Goal: Task Accomplishment & Management: Complete application form

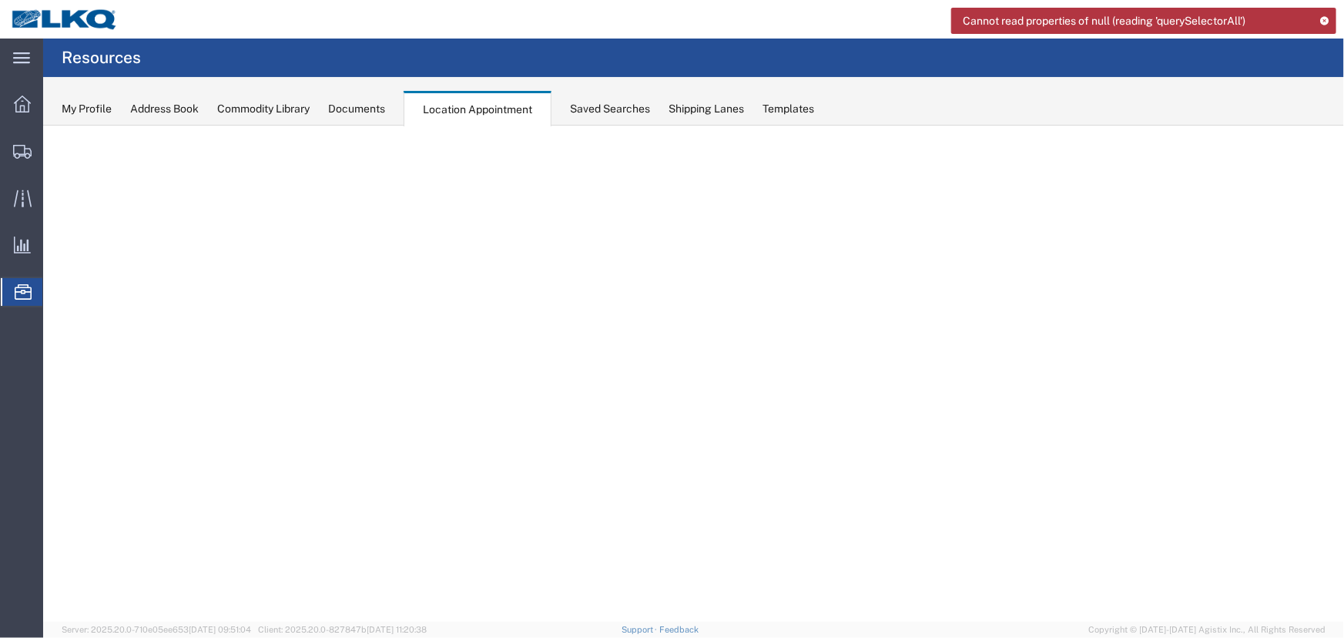
select select "27634"
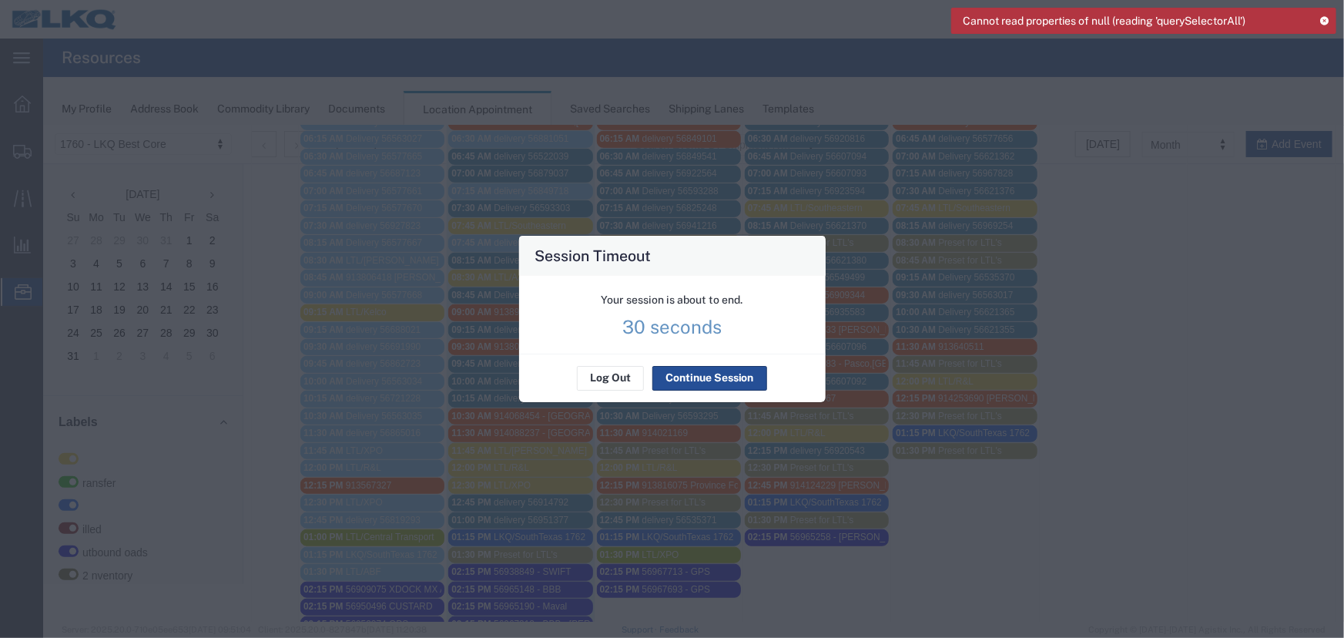
scroll to position [442, 0]
click at [693, 374] on button "Continue Session" at bounding box center [709, 378] width 115 height 25
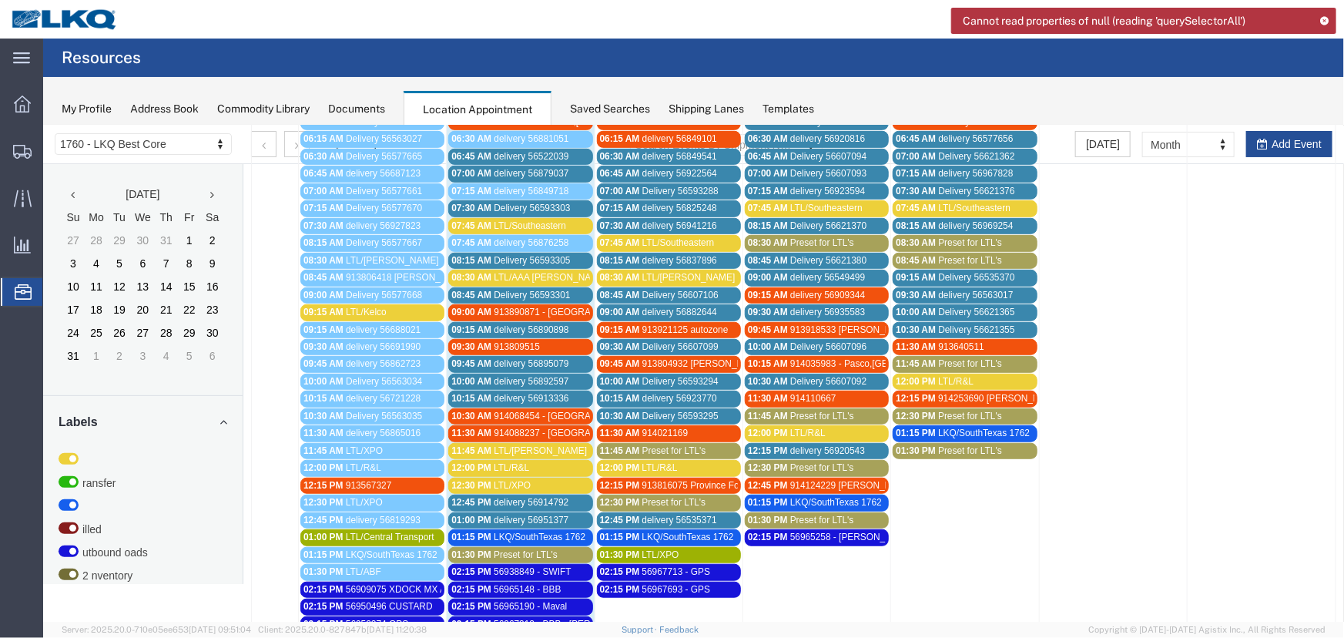
click at [533, 271] on span "LTL/AAA Cooper" at bounding box center [549, 276] width 113 height 11
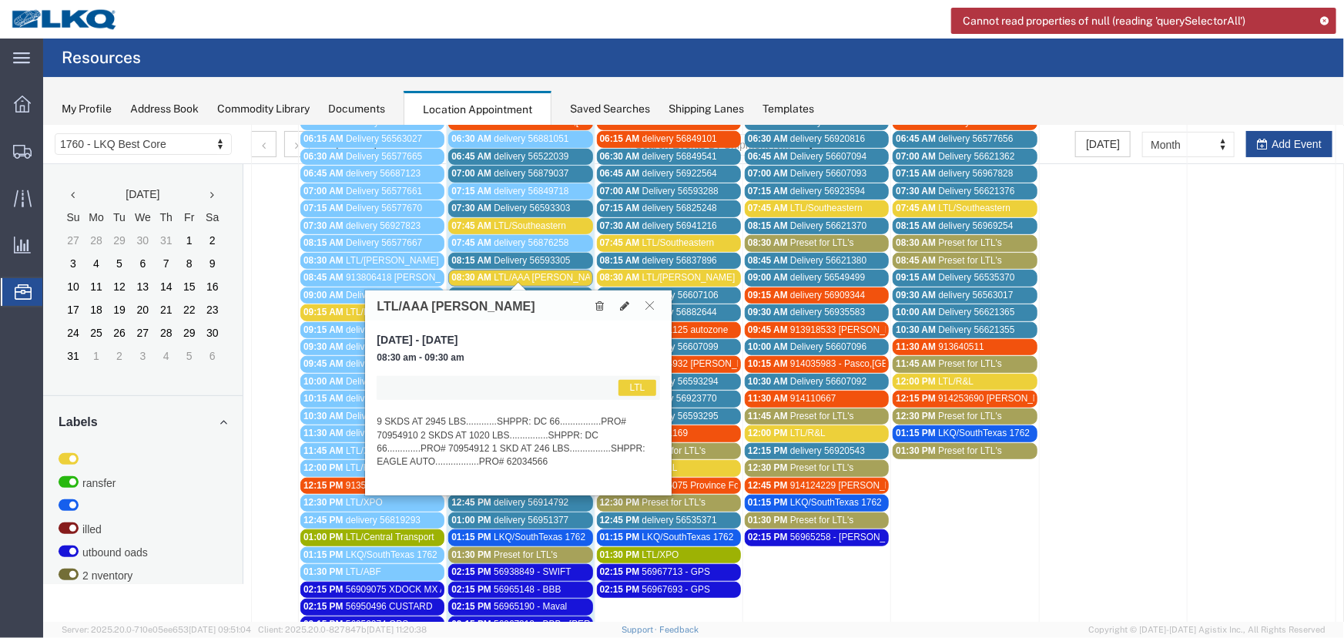
click at [652, 303] on icon at bounding box center [649, 304] width 8 height 9
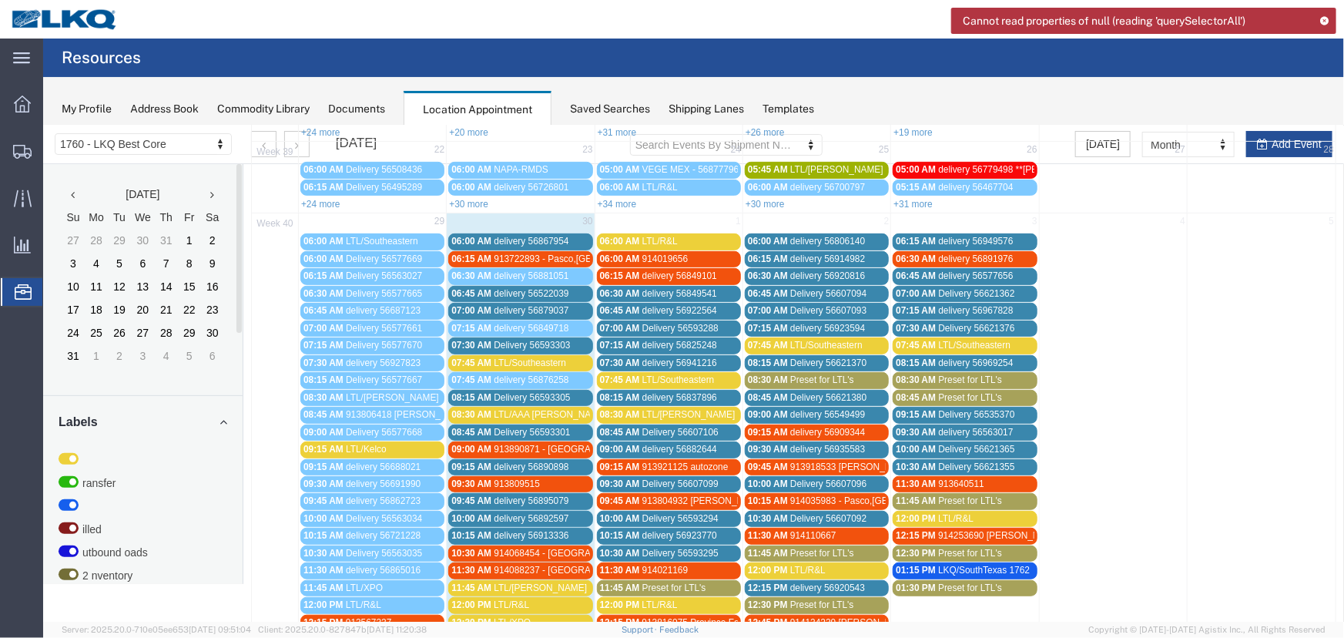
scroll to position [302, 0]
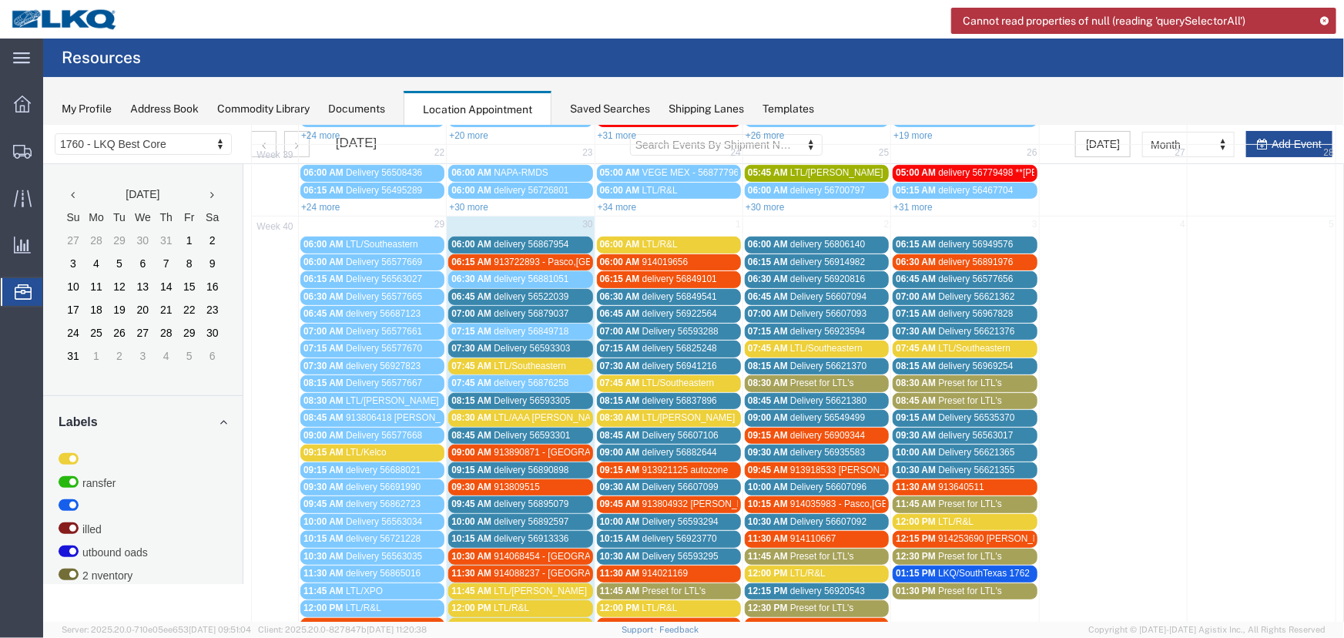
click at [809, 377] on div "08:30 AM Preset for LTL's" at bounding box center [816, 383] width 138 height 12
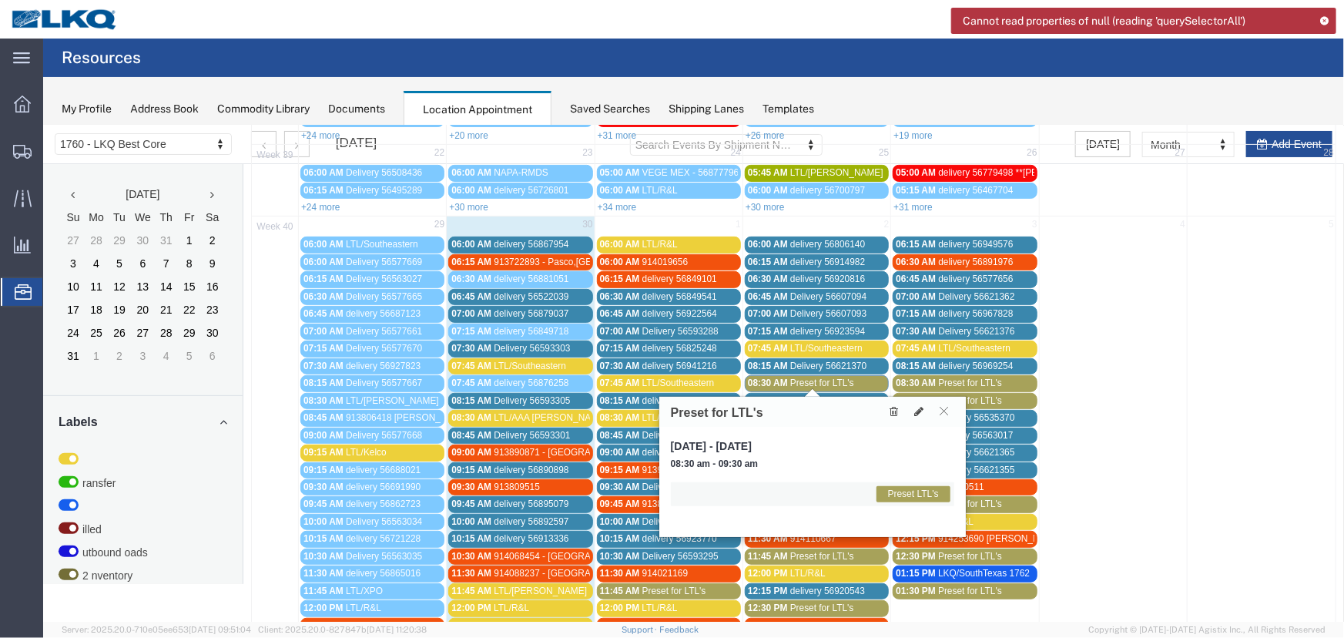
click at [398, 446] on div "09:15 AM LTL/Kelco" at bounding box center [372, 452] width 138 height 12
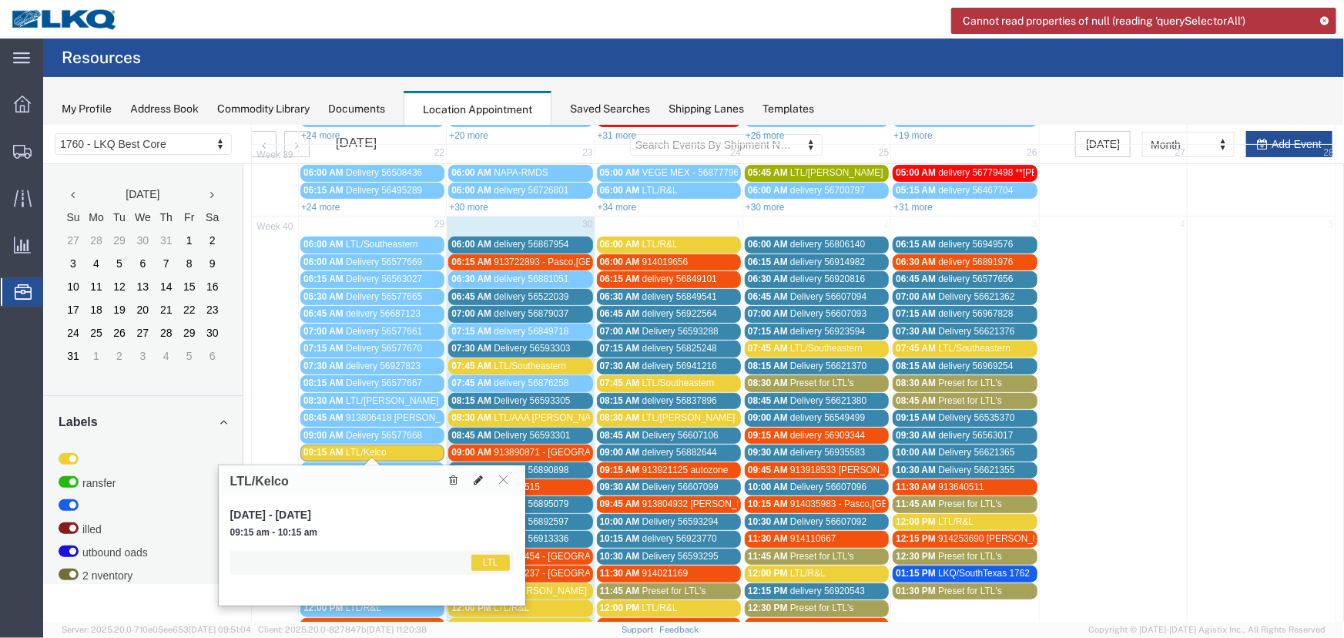
click at [473, 477] on icon at bounding box center [477, 479] width 9 height 11
select select "25"
select select "1"
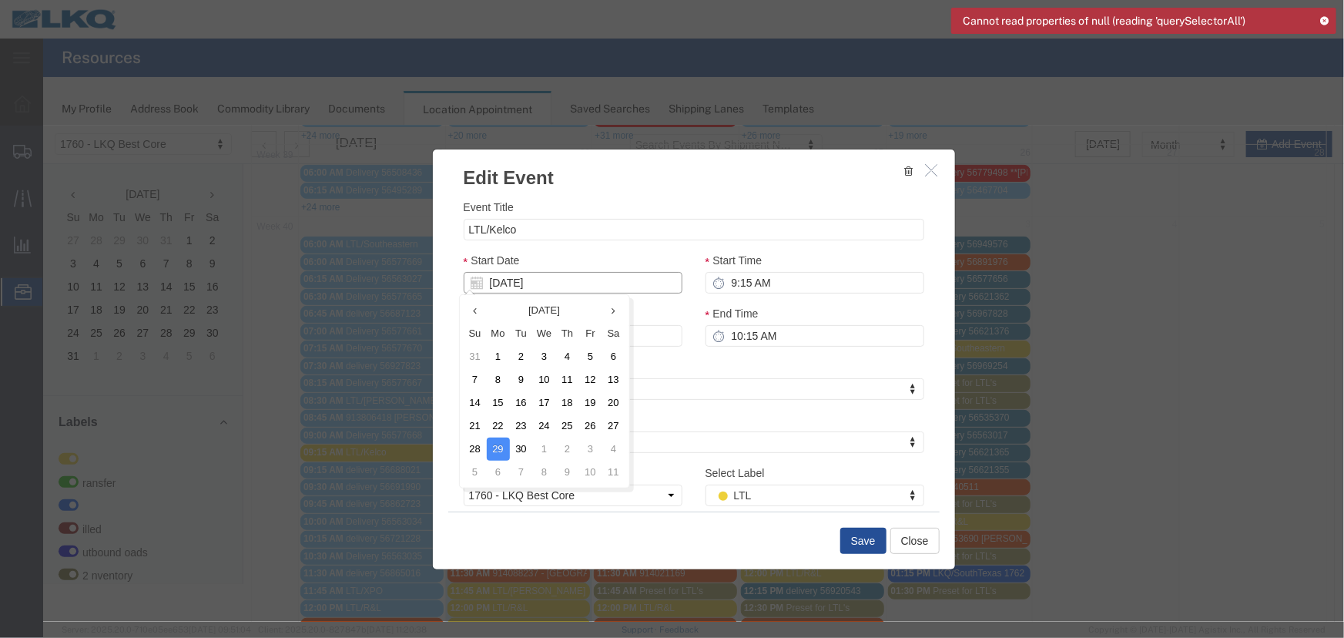
click at [538, 284] on input "09/29/2025" at bounding box center [572, 282] width 219 height 22
click at [571, 444] on td "2" at bounding box center [566, 448] width 23 height 23
click at [855, 536] on button "Save" at bounding box center [862, 540] width 46 height 26
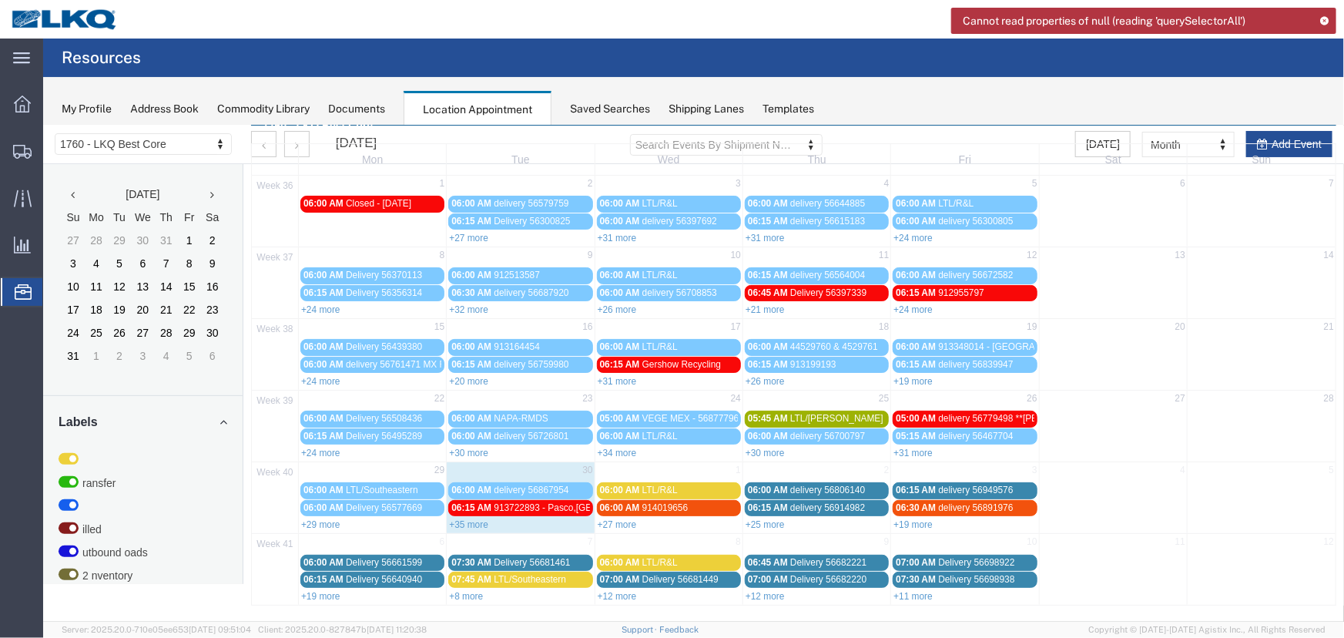
scroll to position [0, 0]
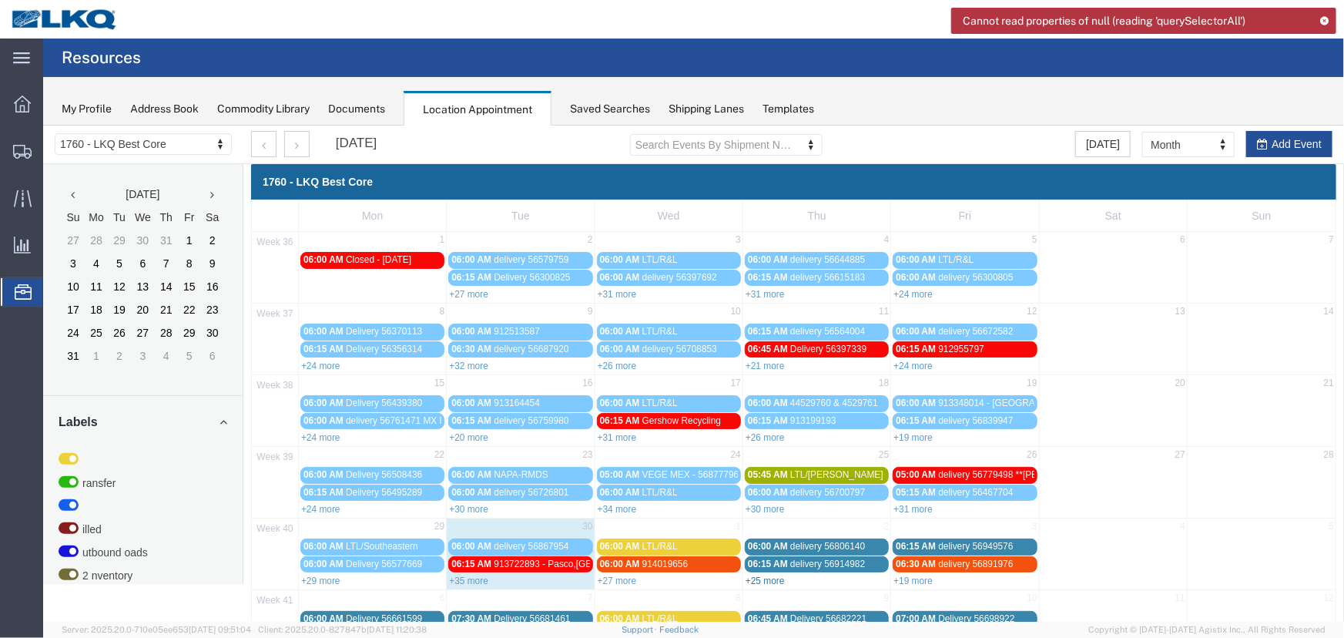
click at [769, 577] on link "+25 more" at bounding box center [764, 579] width 39 height 11
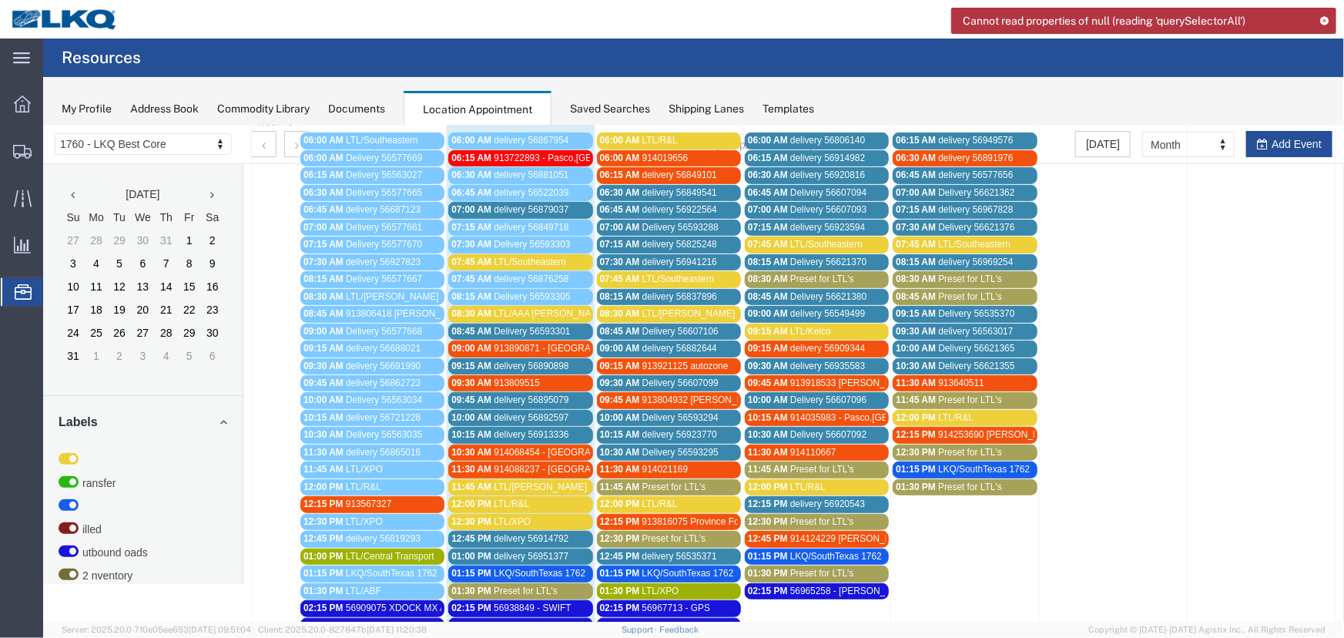
scroll to position [420, 0]
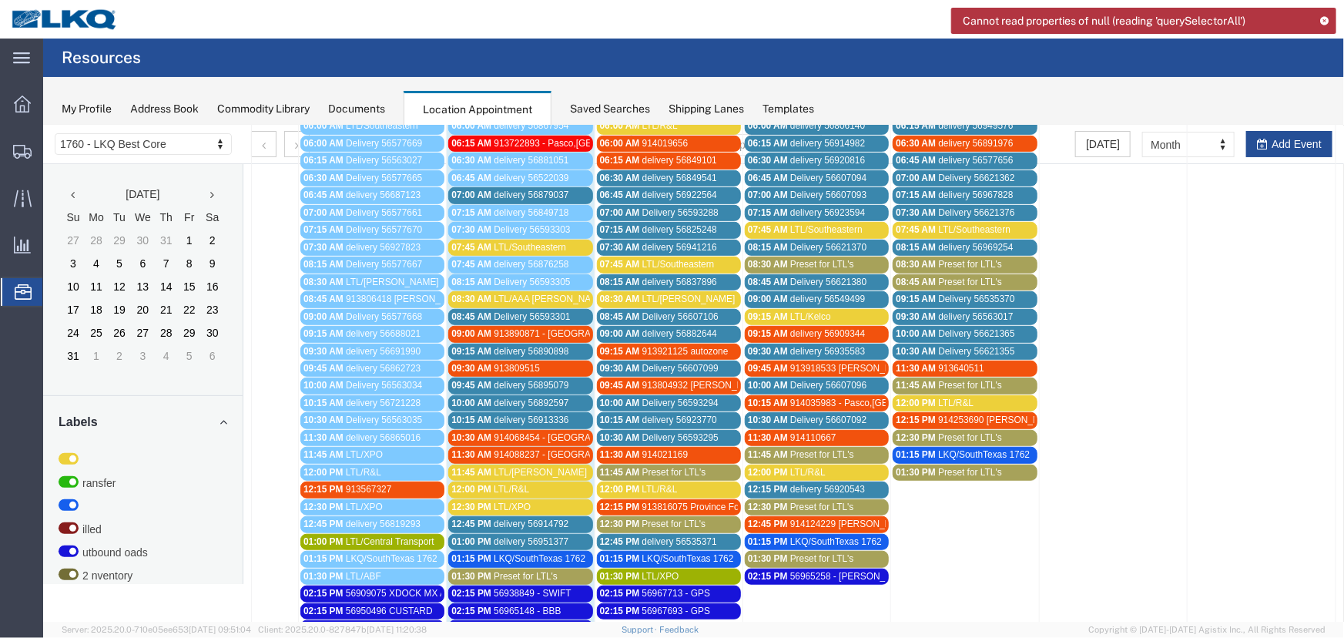
click at [809, 315] on span "LTL/Kelco" at bounding box center [809, 315] width 41 height 11
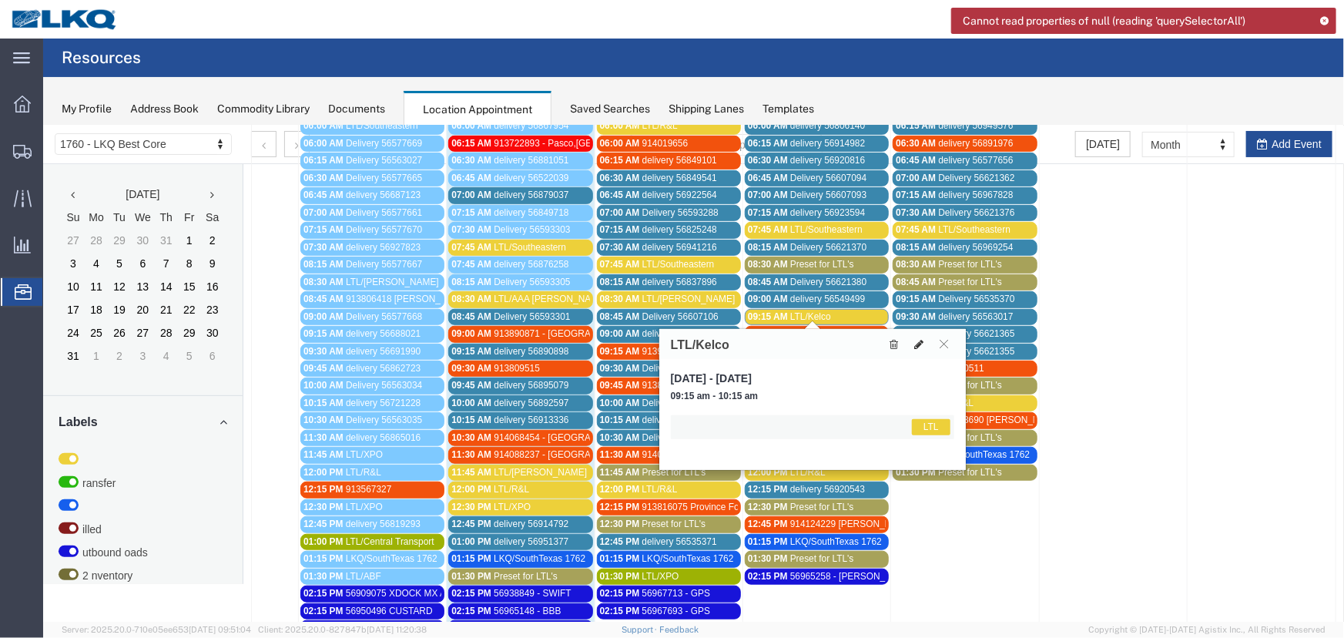
click at [915, 341] on icon at bounding box center [917, 343] width 9 height 11
select select "1"
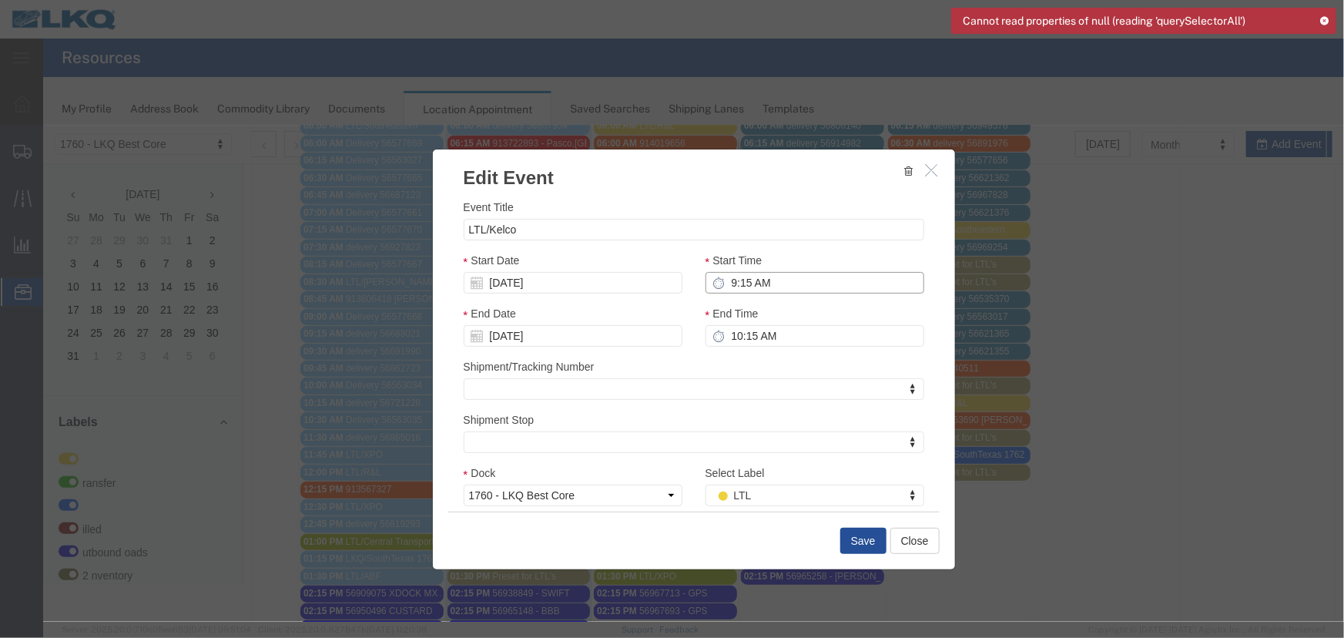
click at [769, 280] on input "9:15 AM" at bounding box center [814, 282] width 219 height 22
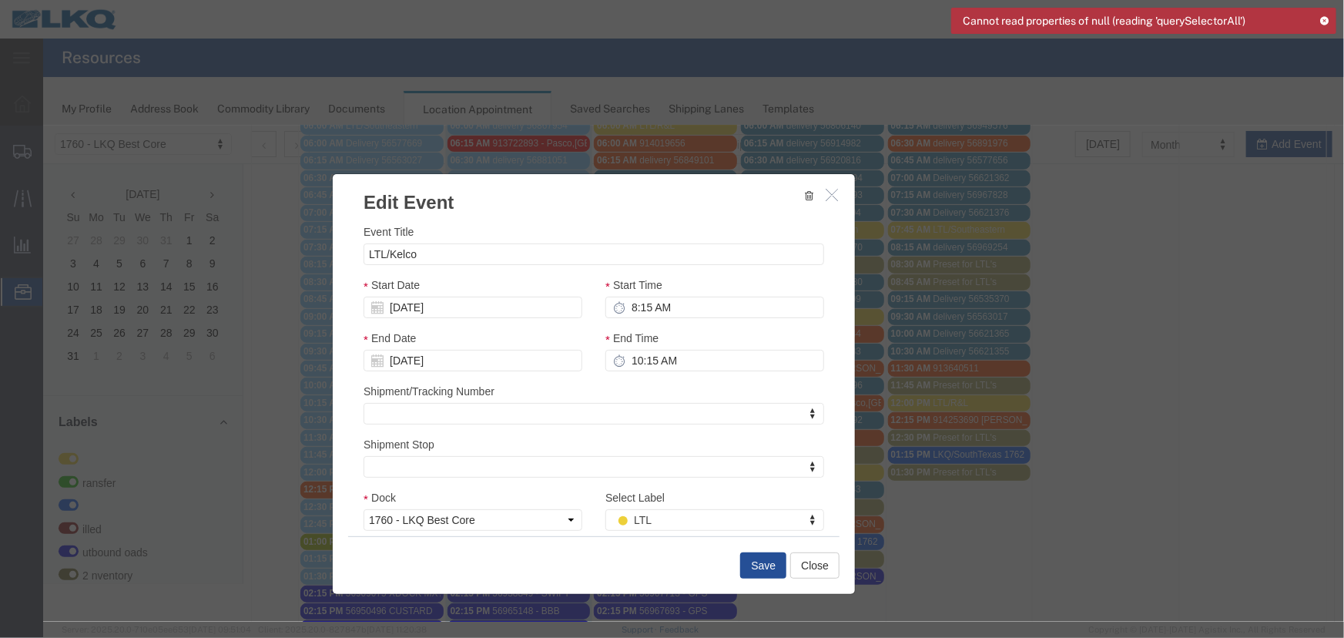
drag, startPoint x: 725, startPoint y: 180, endPoint x: 650, endPoint y: 199, distance: 77.1
click at [638, 202] on h3 "Edit Event" at bounding box center [593, 194] width 522 height 42
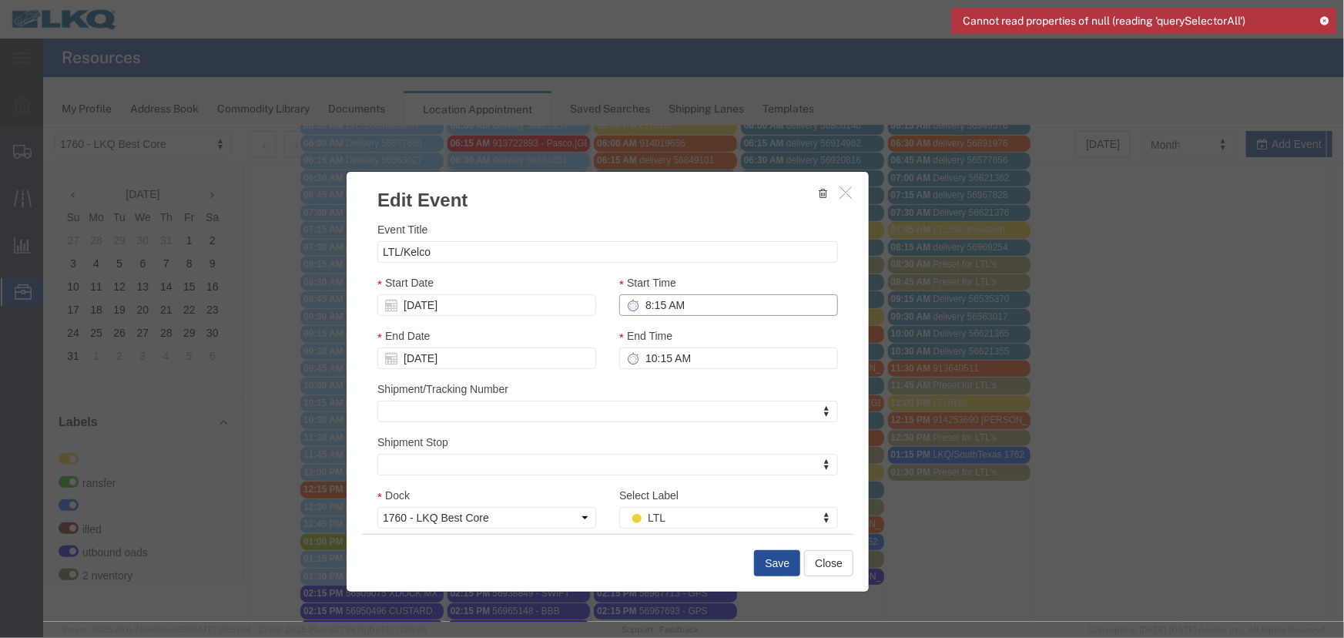
click at [682, 304] on input "8:15 AM" at bounding box center [727, 304] width 219 height 22
type input "8:30 AM"
click at [430, 310] on input "[DATE]" at bounding box center [486, 304] width 219 height 22
click at [440, 243] on input "LTL/Kelco" at bounding box center [607, 251] width 460 height 22
drag, startPoint x: 688, startPoint y: 505, endPoint x: 703, endPoint y: 521, distance: 21.8
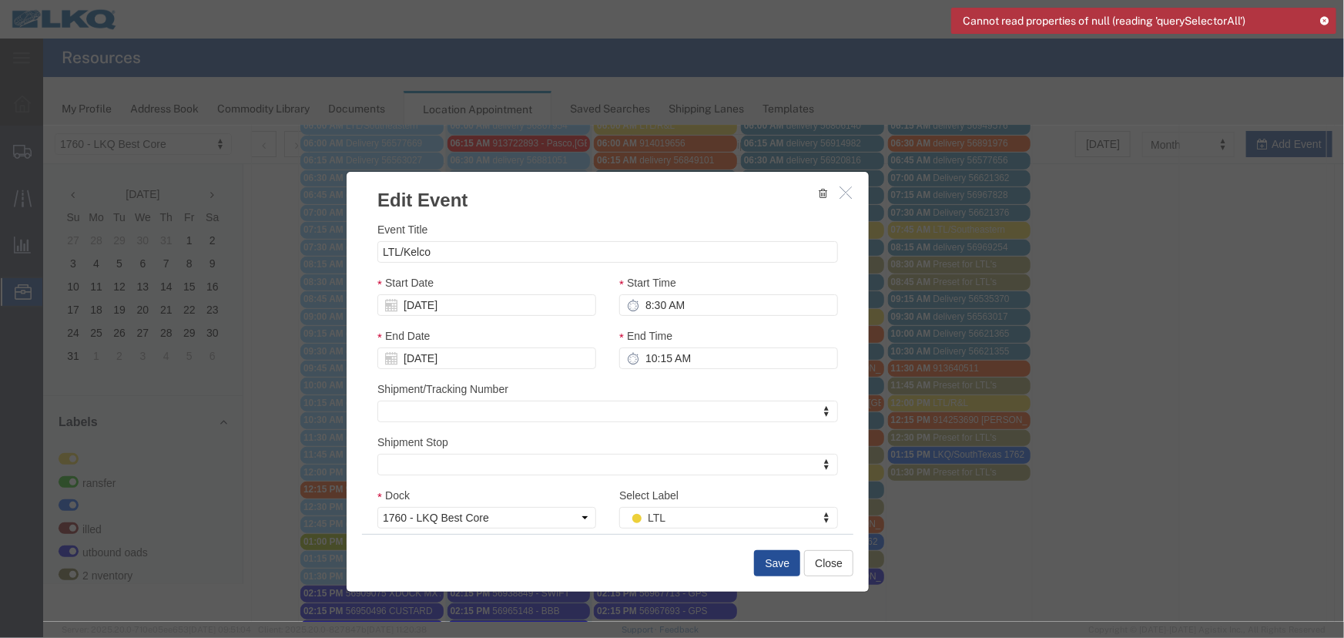
click at [689, 506] on div "Select Label LTL Select Label Select Label LTL Transfer LKQ Billed Outbound Loa…" at bounding box center [727, 507] width 219 height 42
click at [764, 557] on button "Save" at bounding box center [776, 562] width 46 height 26
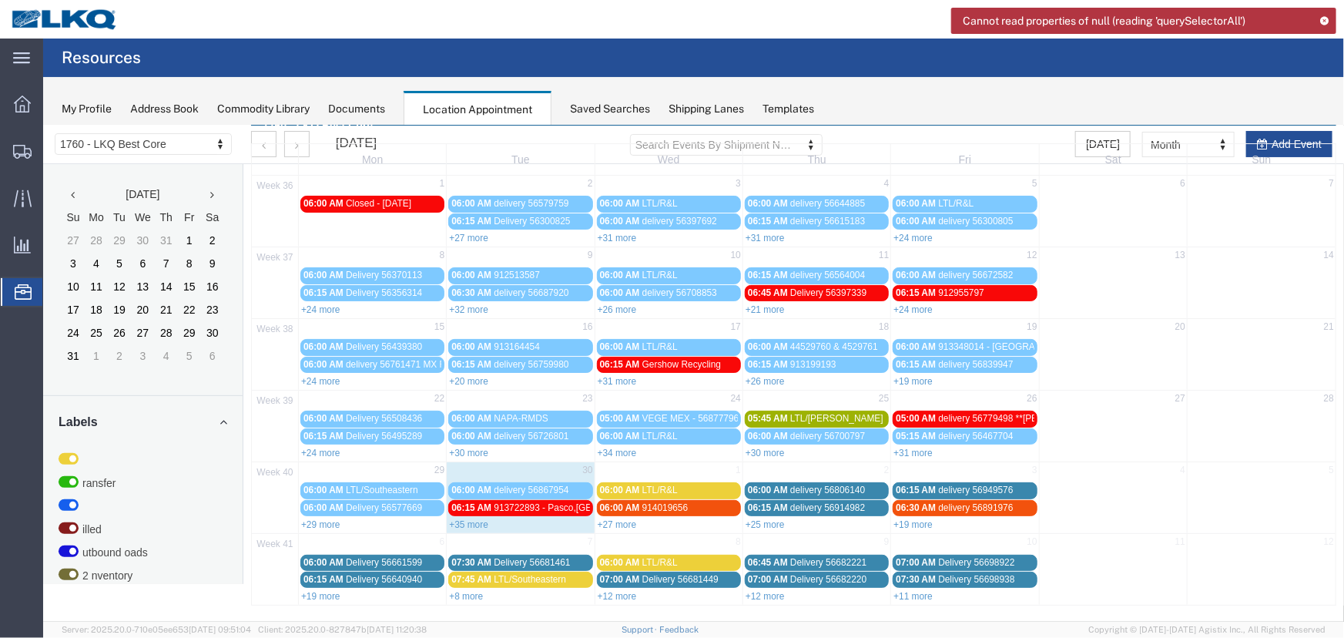
scroll to position [0, 0]
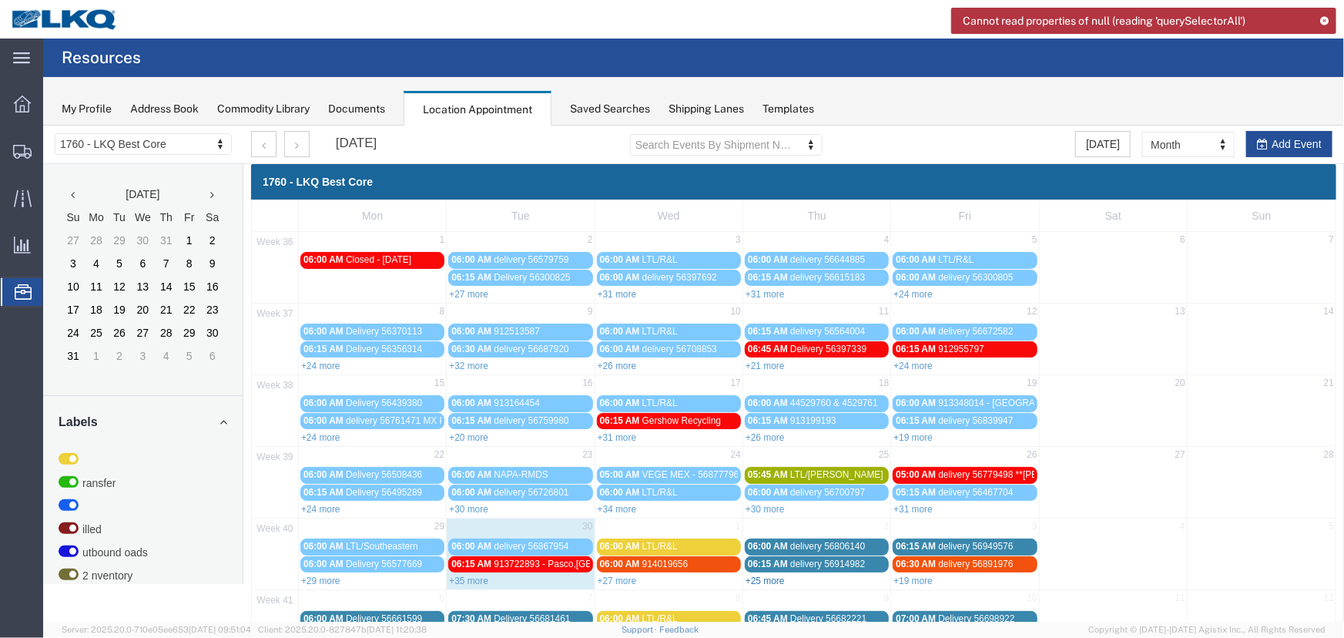
click at [747, 577] on link "+25 more" at bounding box center [764, 579] width 39 height 11
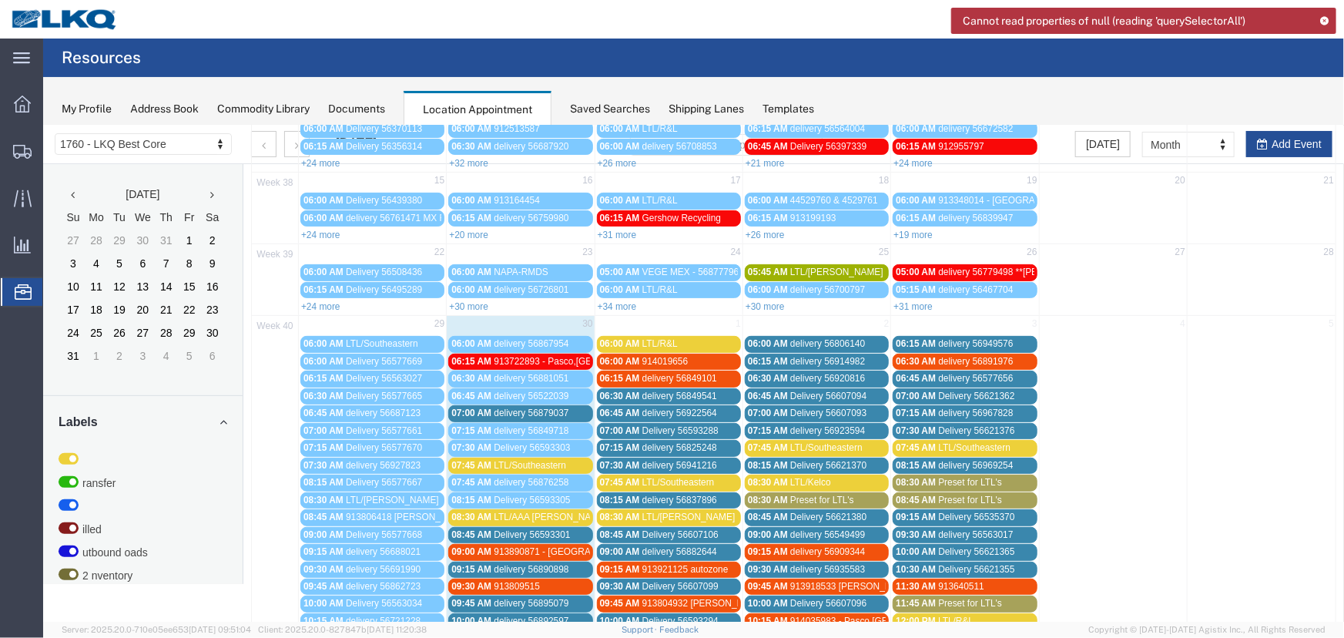
scroll to position [332, 0]
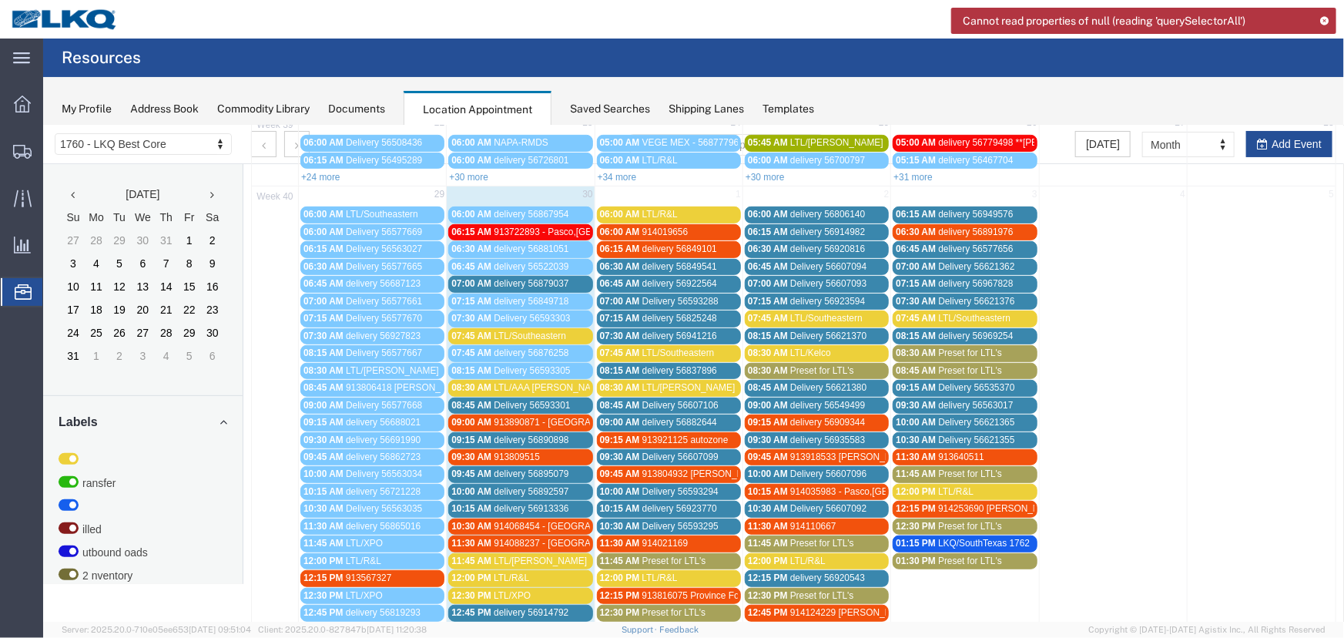
click at [778, 367] on span "08:30 AM" at bounding box center [767, 369] width 40 height 11
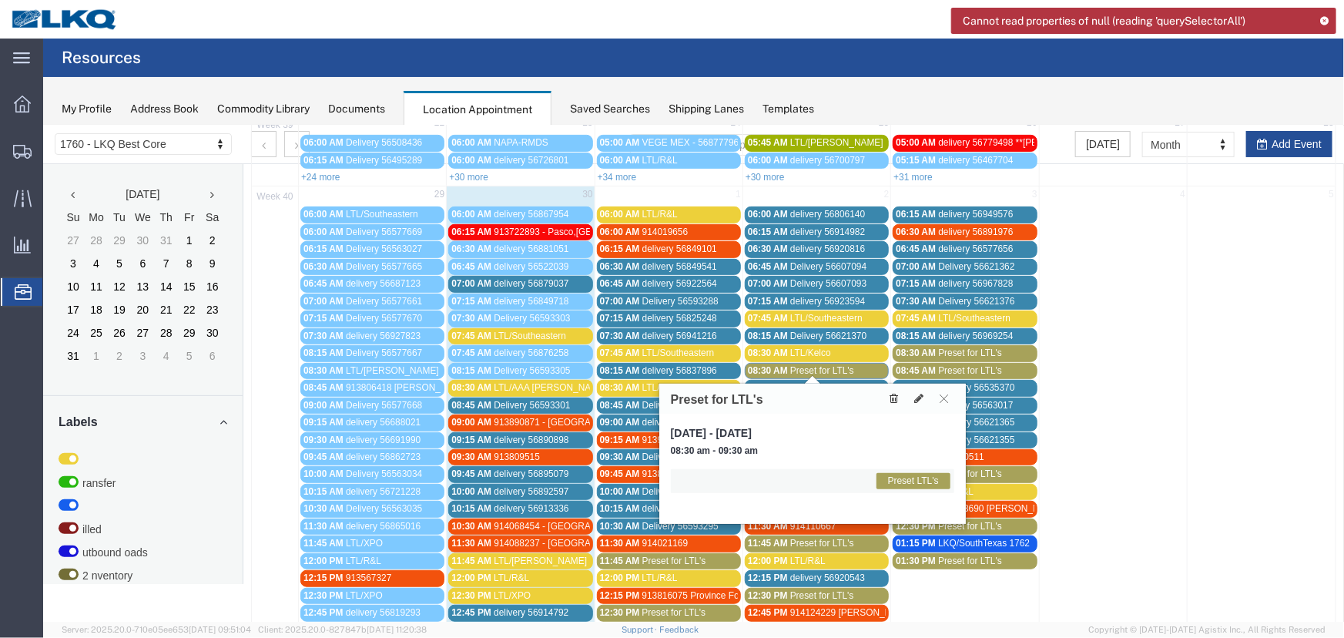
click at [890, 395] on icon at bounding box center [893, 397] width 8 height 11
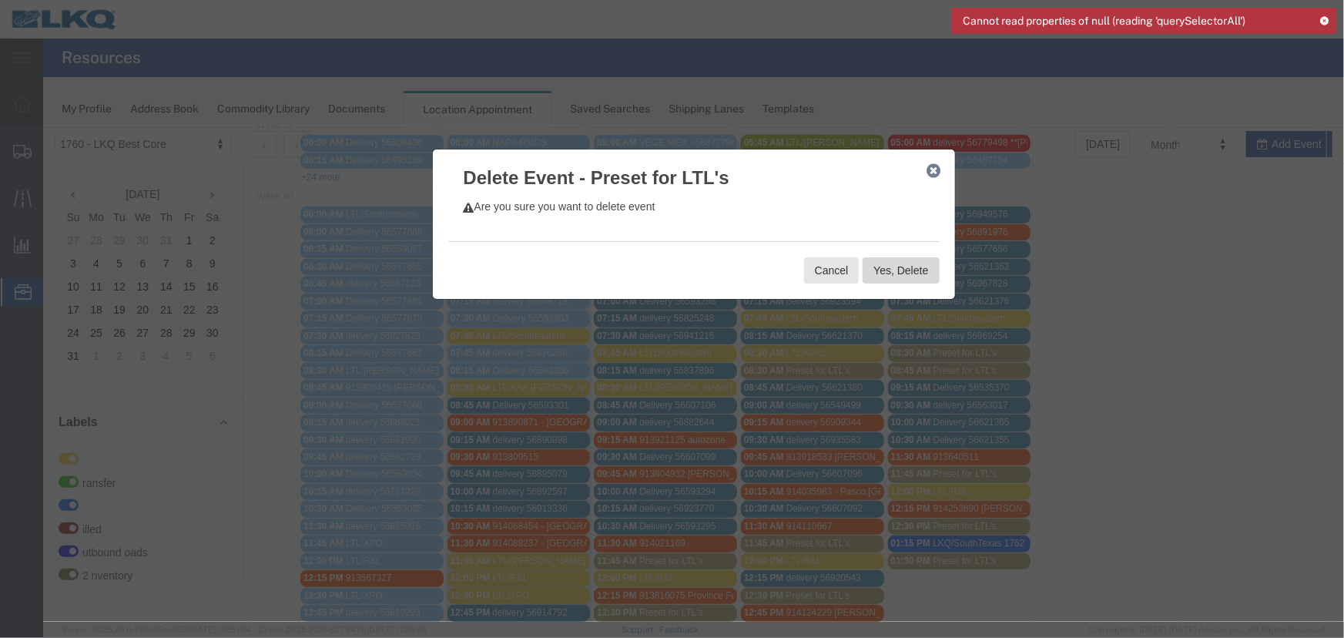
click at [899, 270] on button "Yes, Delete" at bounding box center [900, 269] width 76 height 26
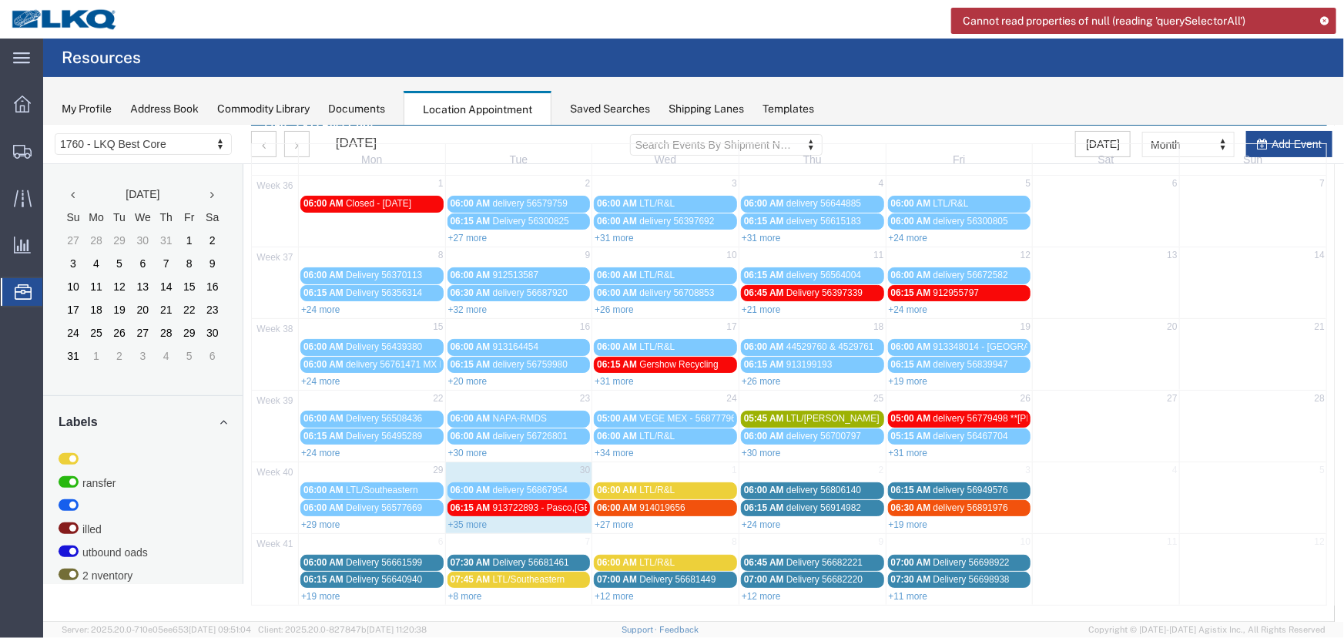
scroll to position [52, 0]
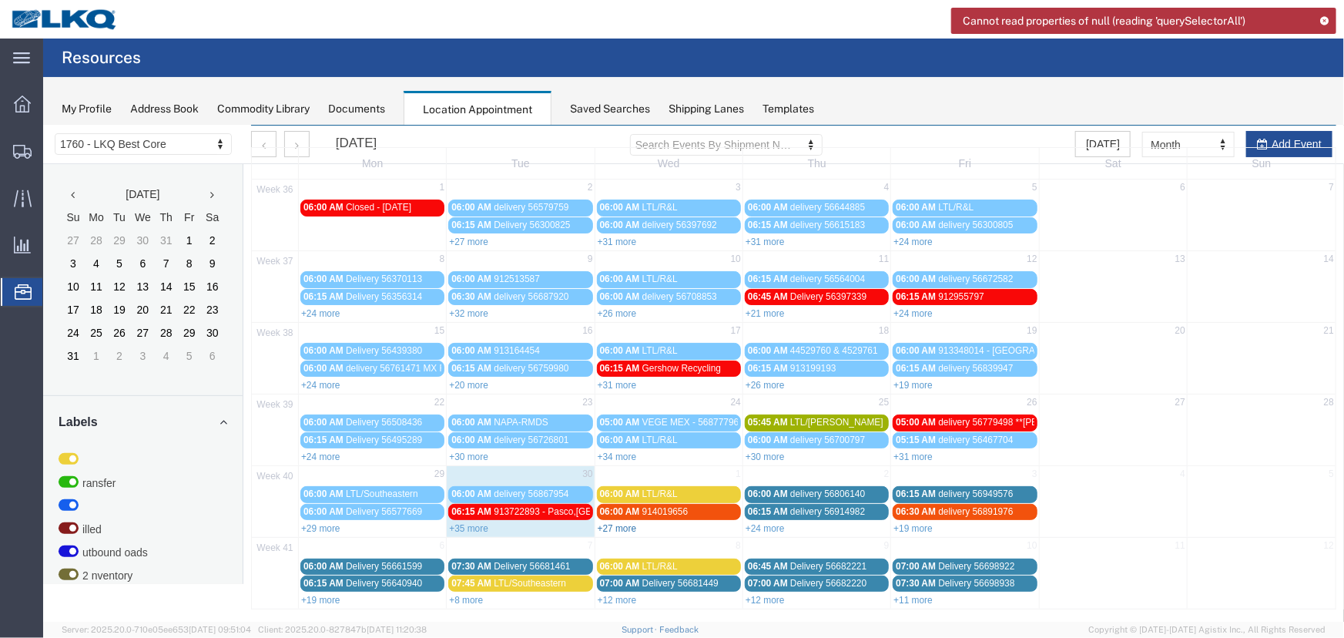
click at [619, 523] on link "+27 more" at bounding box center [616, 527] width 39 height 11
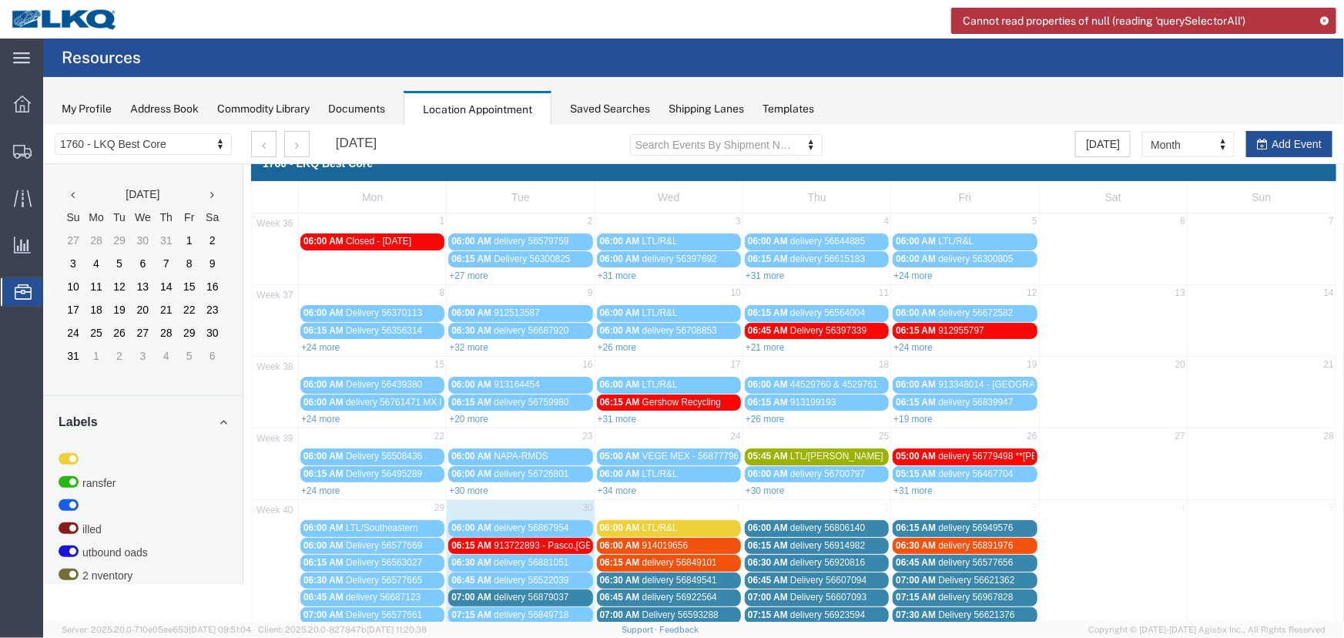
scroll to position [0, 0]
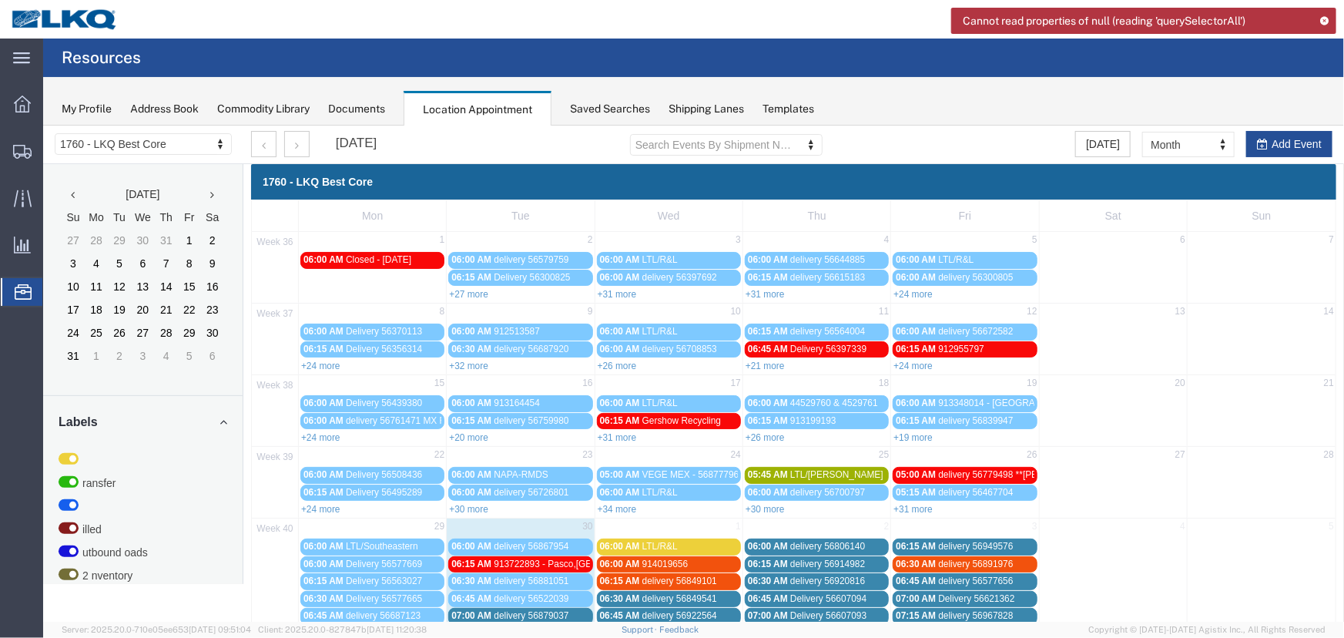
click at [1322, 20] on icon at bounding box center [1324, 20] width 11 height 8
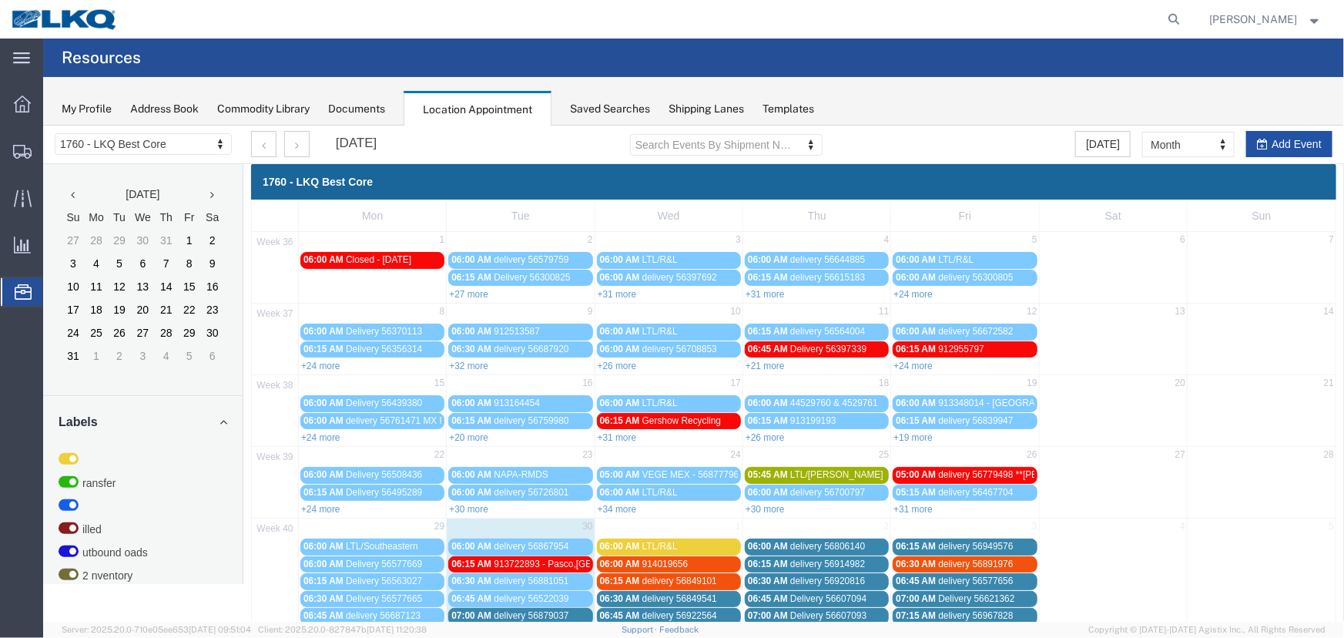
click at [1288, 138] on button "Add Event" at bounding box center [1288, 143] width 86 height 26
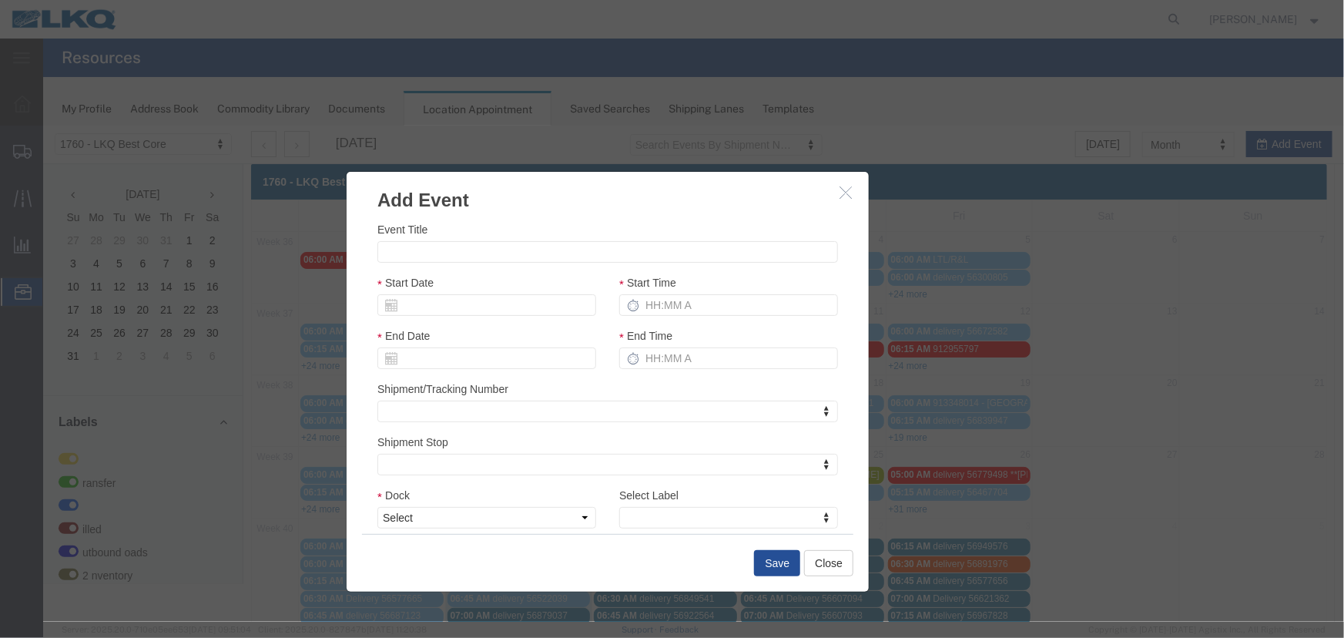
click at [437, 239] on div "Event Title" at bounding box center [607, 241] width 460 height 42
click at [430, 253] on input "Event Title" at bounding box center [607, 251] width 460 height 22
paste input "56978561"
type input "56978561 - Wheels"
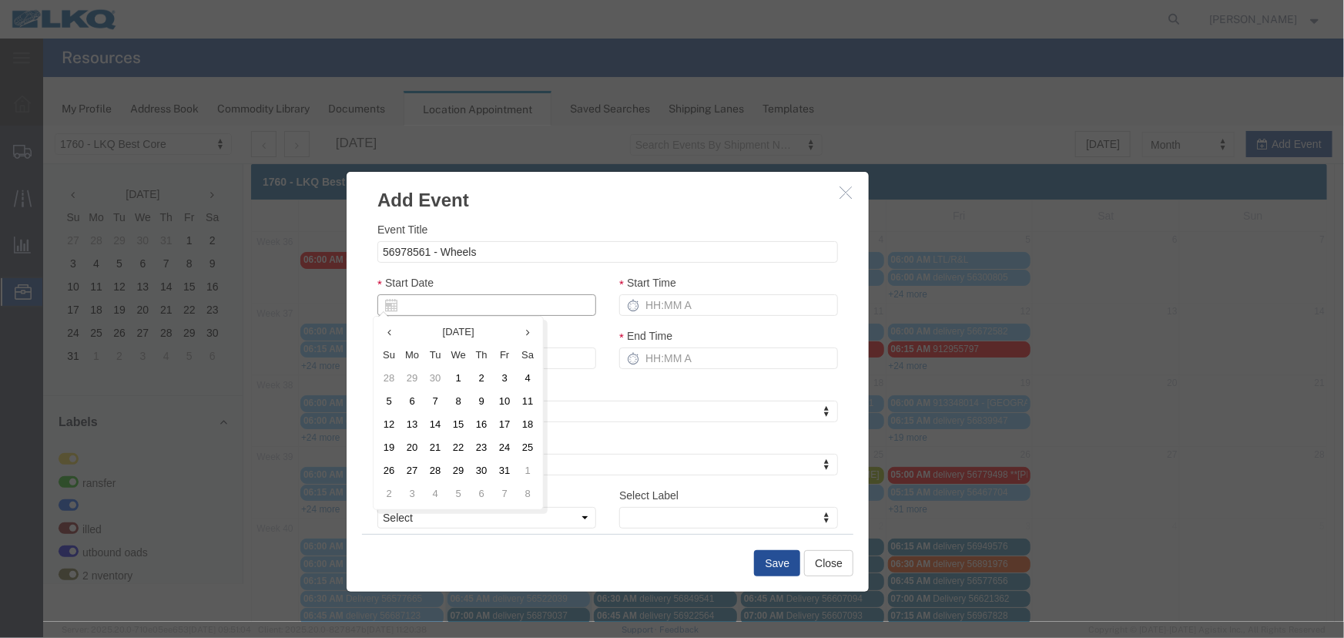
click at [427, 297] on input "Start Date" at bounding box center [486, 304] width 219 height 22
click at [462, 377] on td "1" at bounding box center [457, 377] width 23 height 23
click at [688, 307] on input "Start Time" at bounding box center [727, 304] width 219 height 22
type input "215p"
drag, startPoint x: 478, startPoint y: 515, endPoint x: 490, endPoint y: 508, distance: 13.5
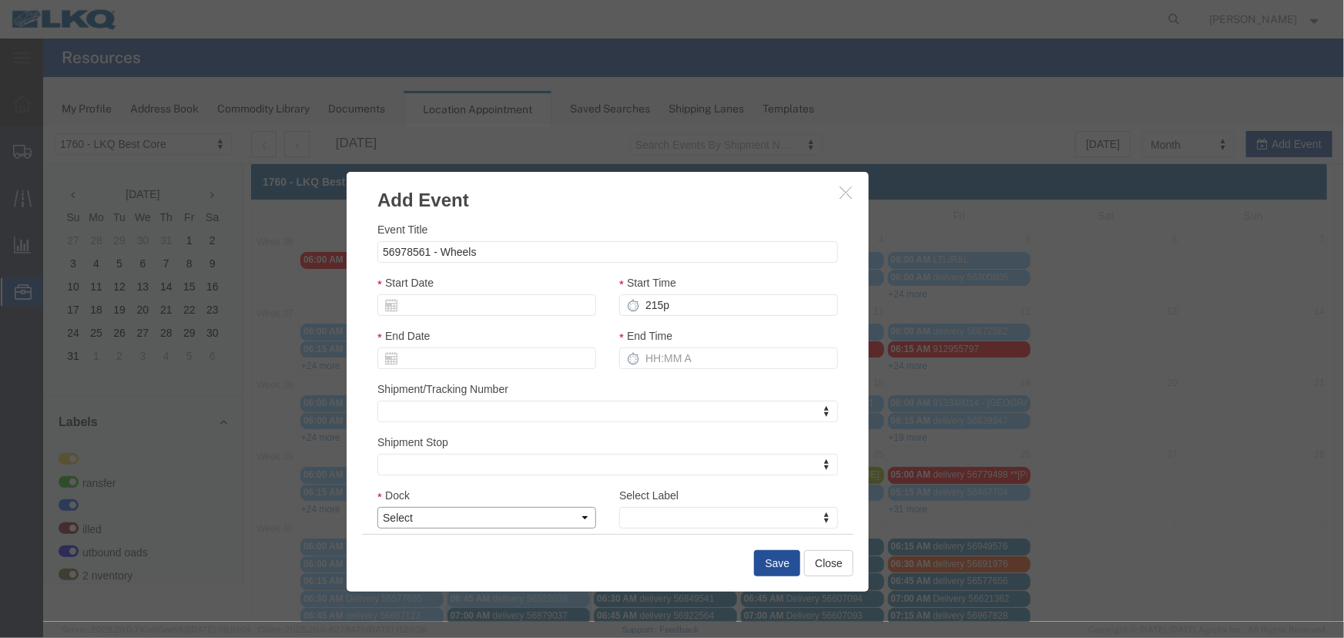
click at [531, 515] on select "Select 1760 - LKQ Best Core 1760 - Outbound Loads" at bounding box center [486, 517] width 219 height 22
select select "1"
click at [377, 506] on select "Select 1760 - LKQ Best Core 1760 - Outbound Loads" at bounding box center [486, 517] width 219 height 22
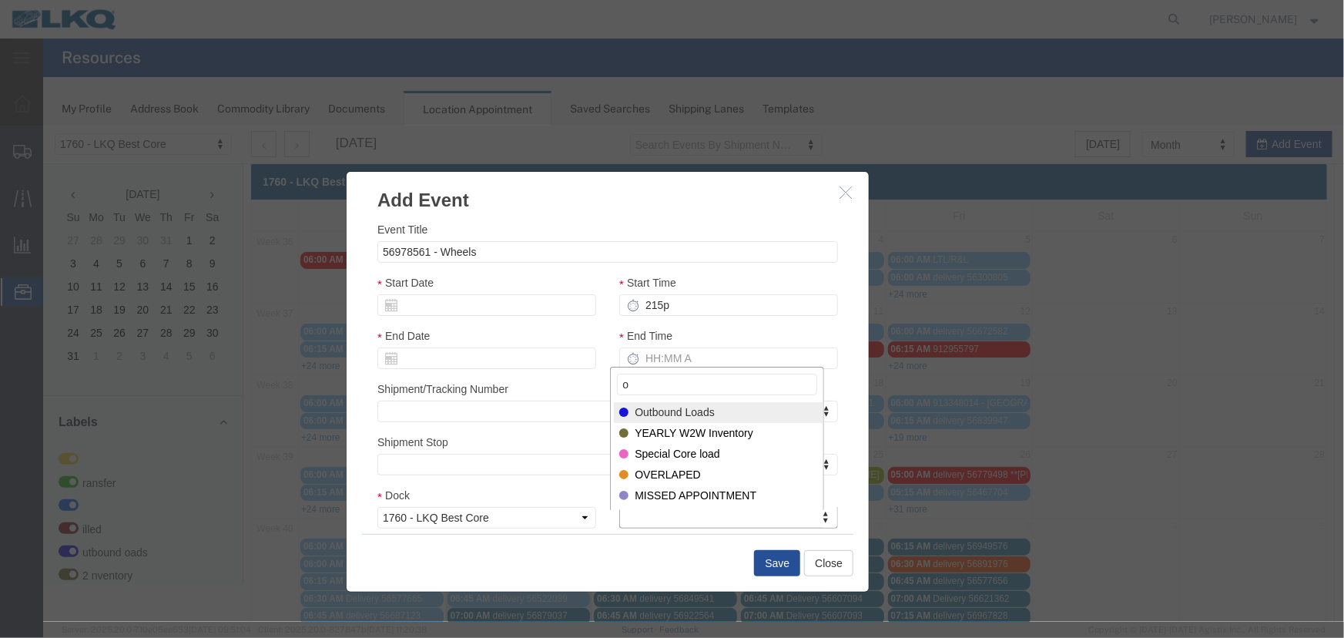
type input "o"
select select "80"
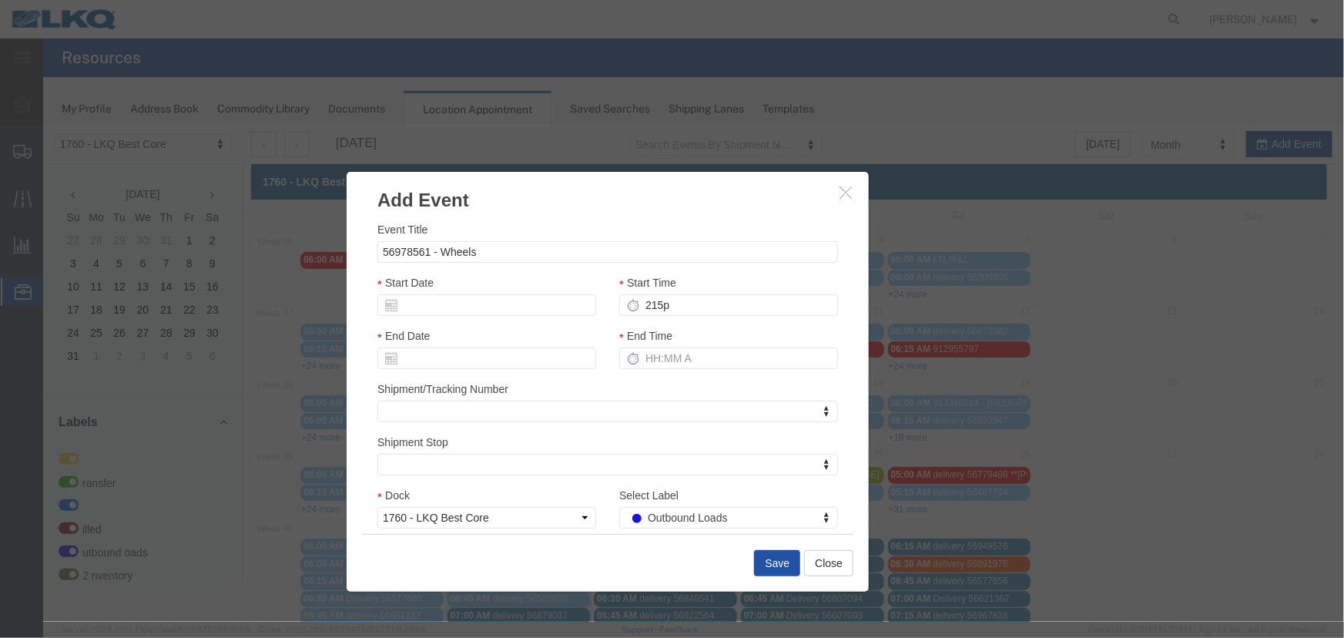
click at [780, 569] on button "Save" at bounding box center [776, 562] width 46 height 26
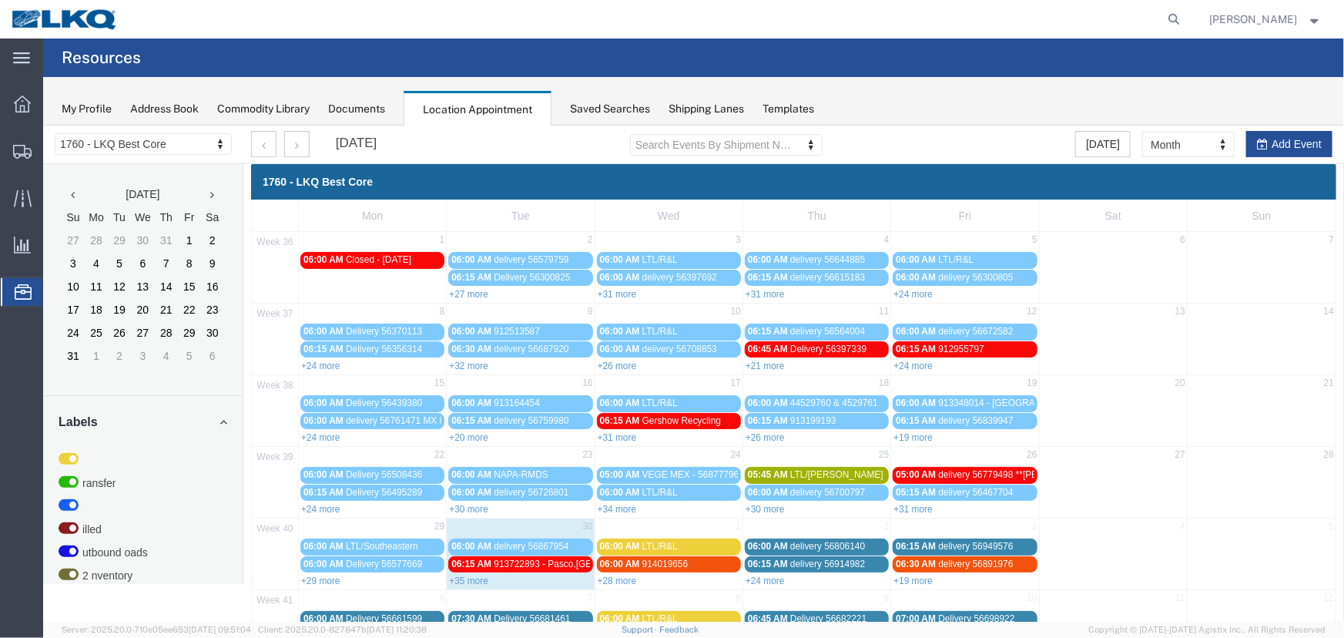
click at [470, 578] on link "+35 more" at bounding box center [467, 579] width 39 height 11
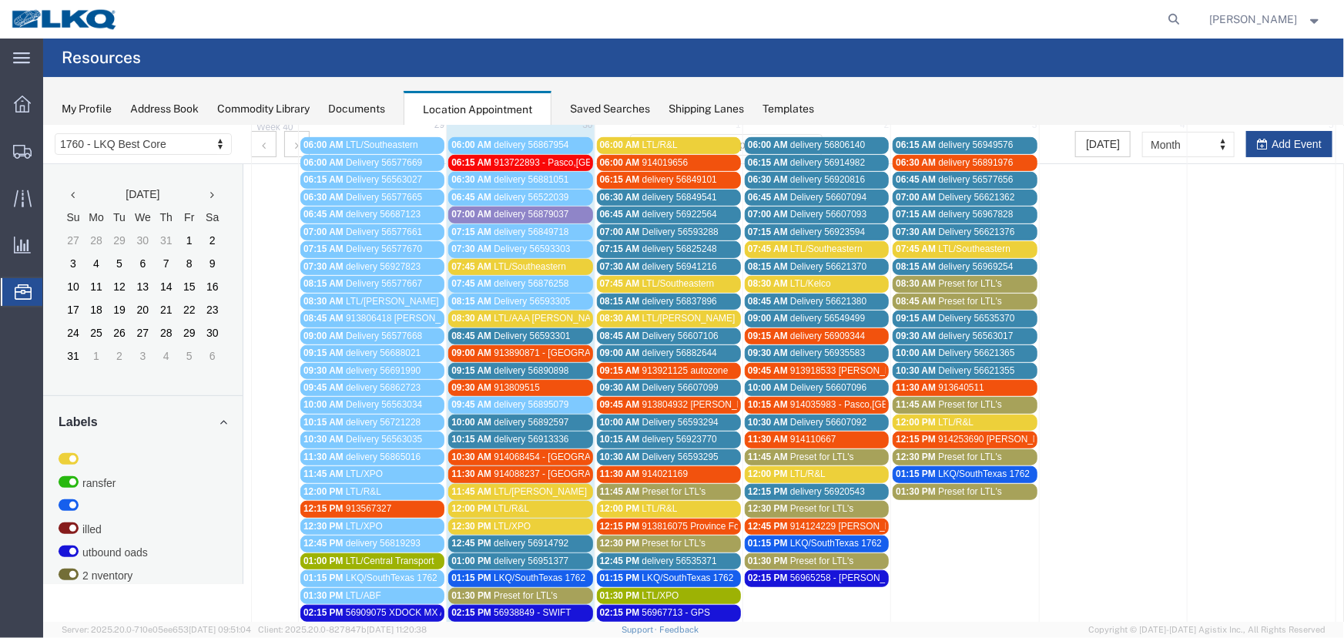
scroll to position [612, 0]
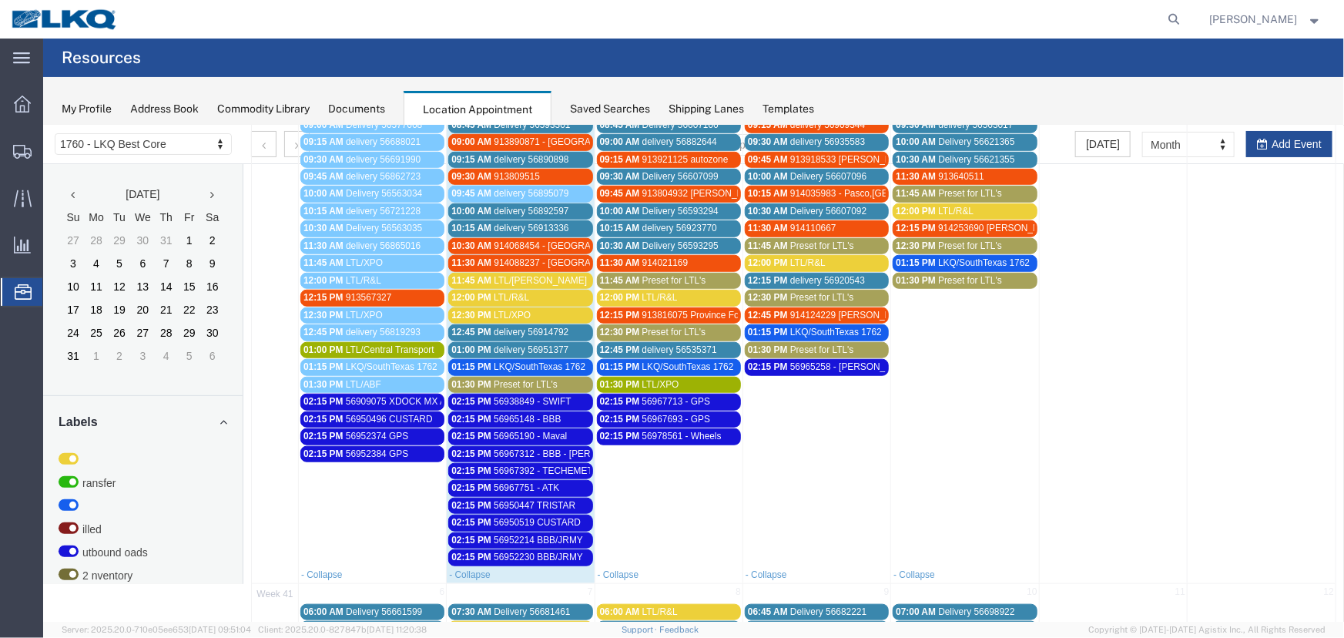
click at [671, 328] on span "Preset for LTL's" at bounding box center [673, 331] width 64 height 11
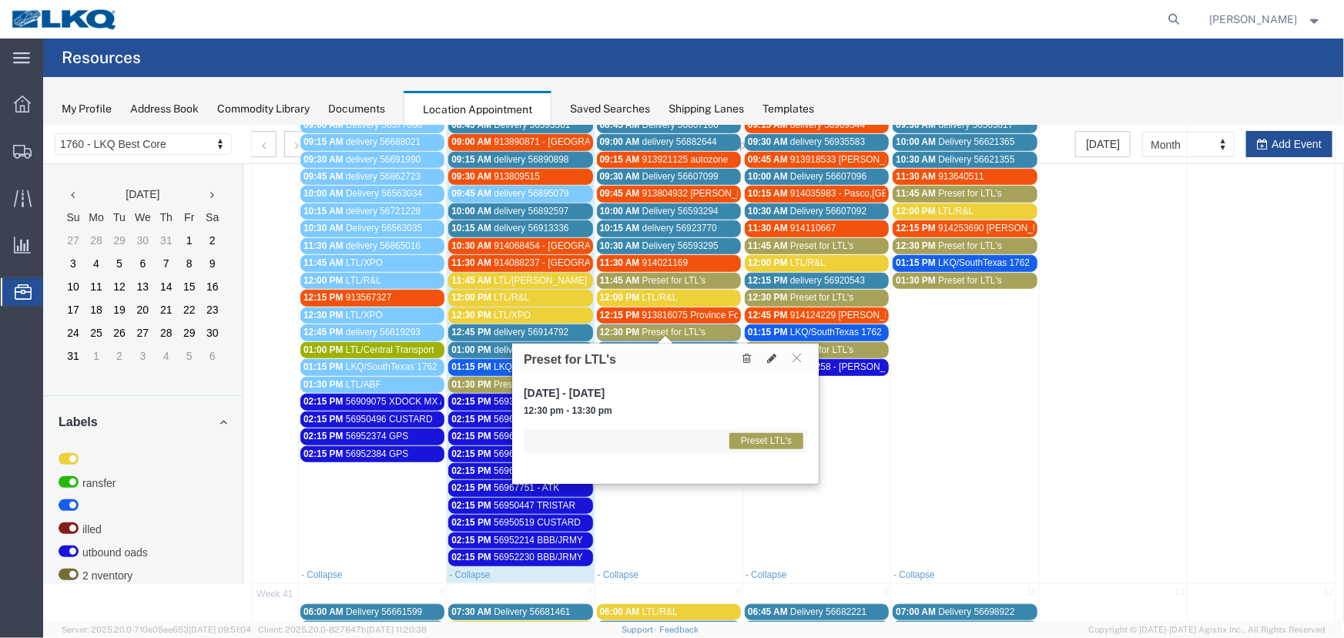
click at [671, 328] on span "Preset for LTL's" at bounding box center [673, 331] width 64 height 11
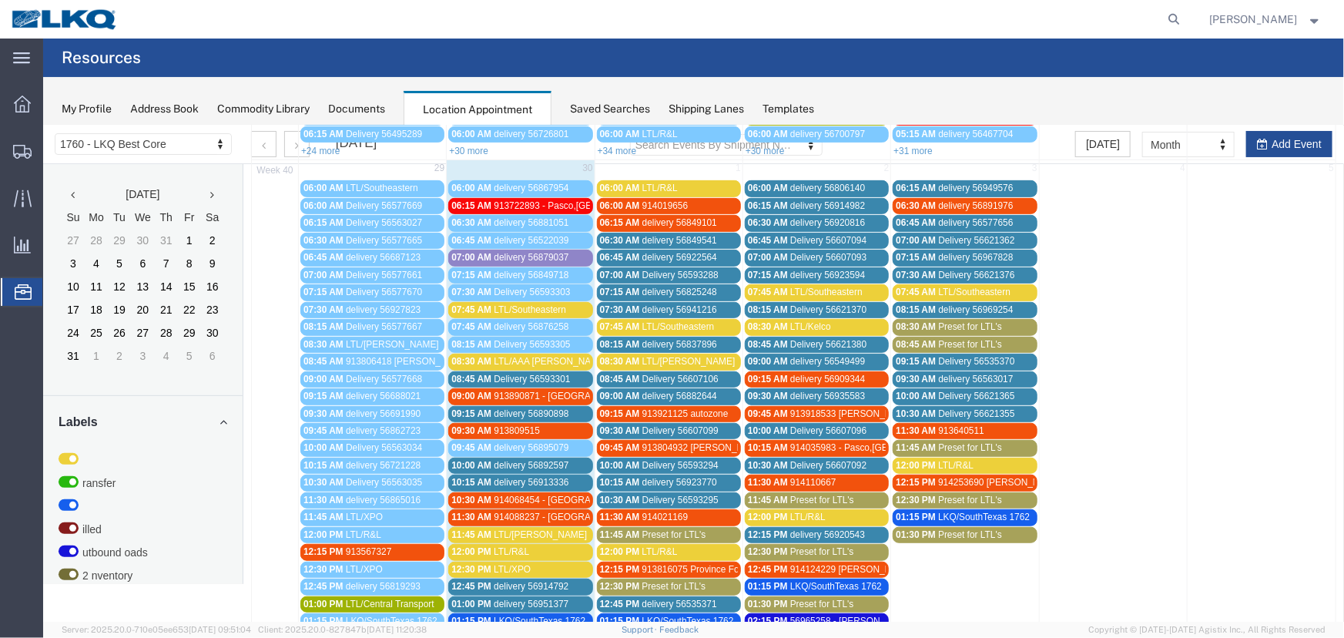
scroll to position [402, 0]
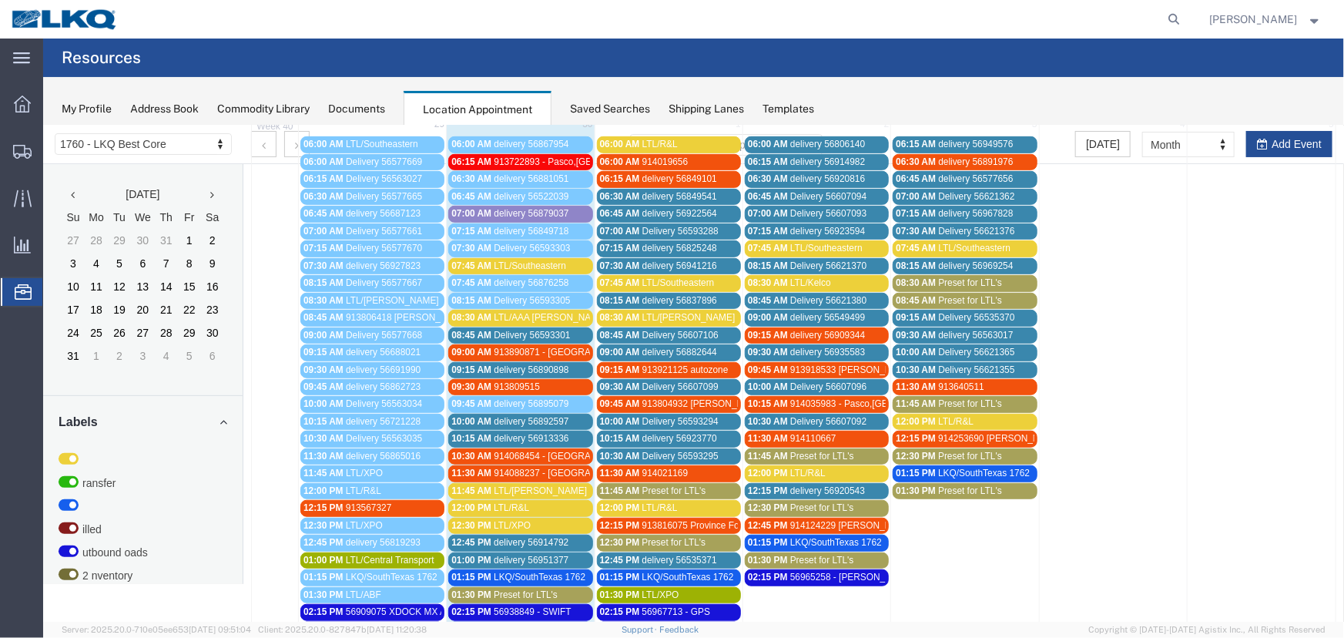
click at [849, 397] on span "914035983 - Pasco,WA" at bounding box center [877, 402] width 177 height 11
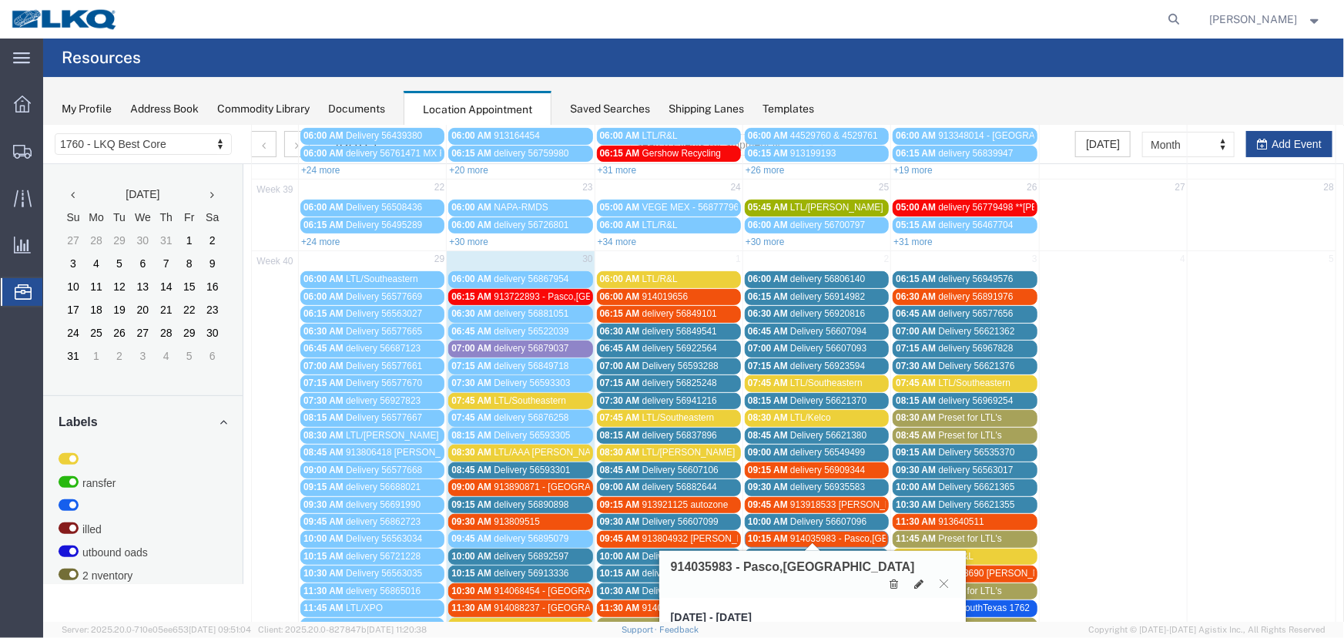
scroll to position [262, 0]
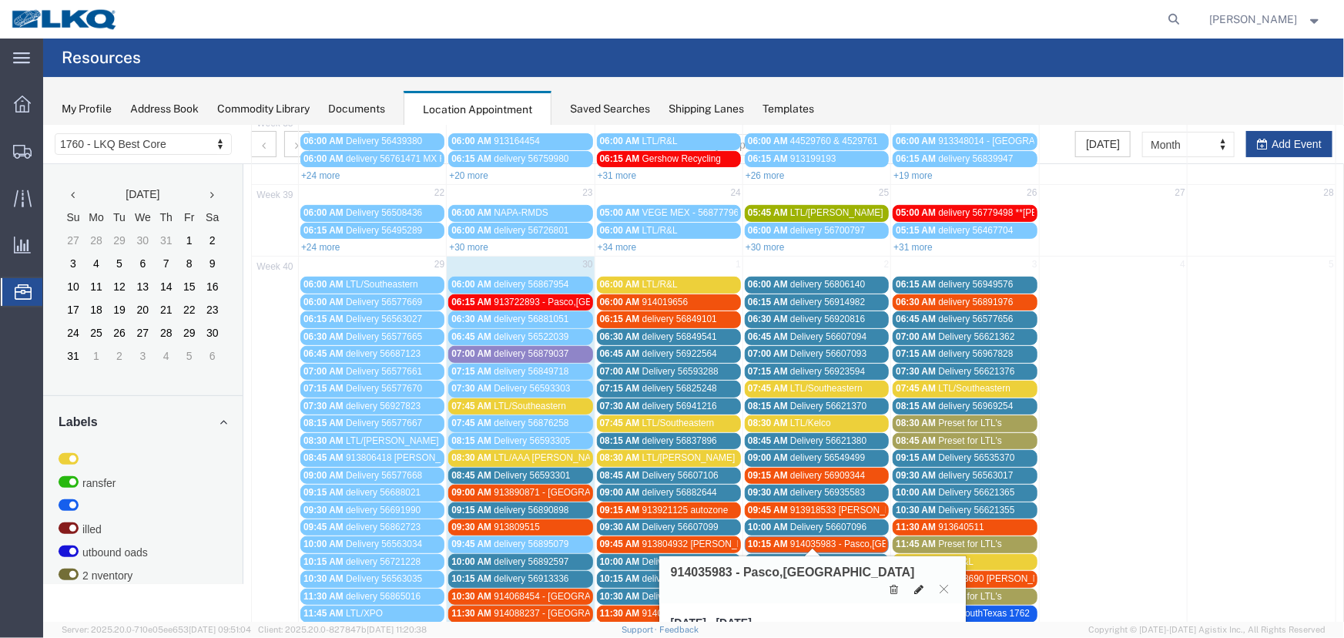
drag, startPoint x: 913, startPoint y: 573, endPoint x: 919, endPoint y: 523, distance: 50.4
click at [913, 583] on icon at bounding box center [917, 588] width 9 height 11
select select "1"
select select "24"
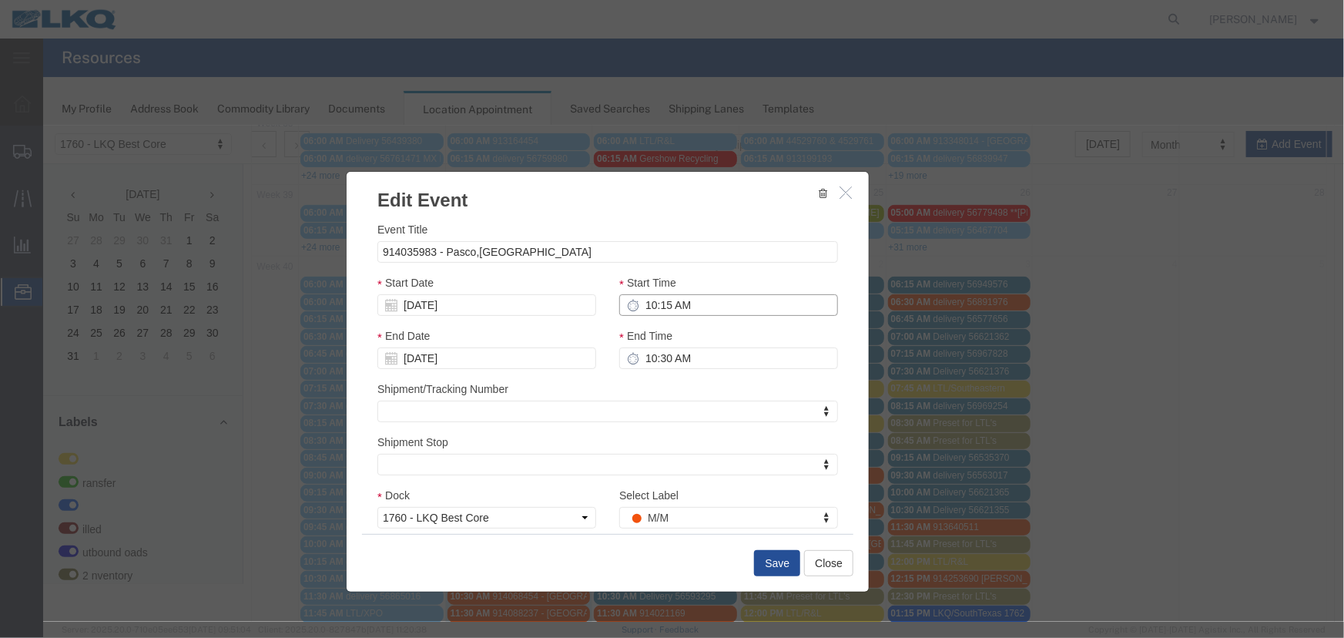
click at [718, 301] on input "10:15 AM" at bounding box center [727, 304] width 219 height 22
type input "9:45 AM"
click at [470, 307] on input "[DATE]" at bounding box center [486, 304] width 219 height 22
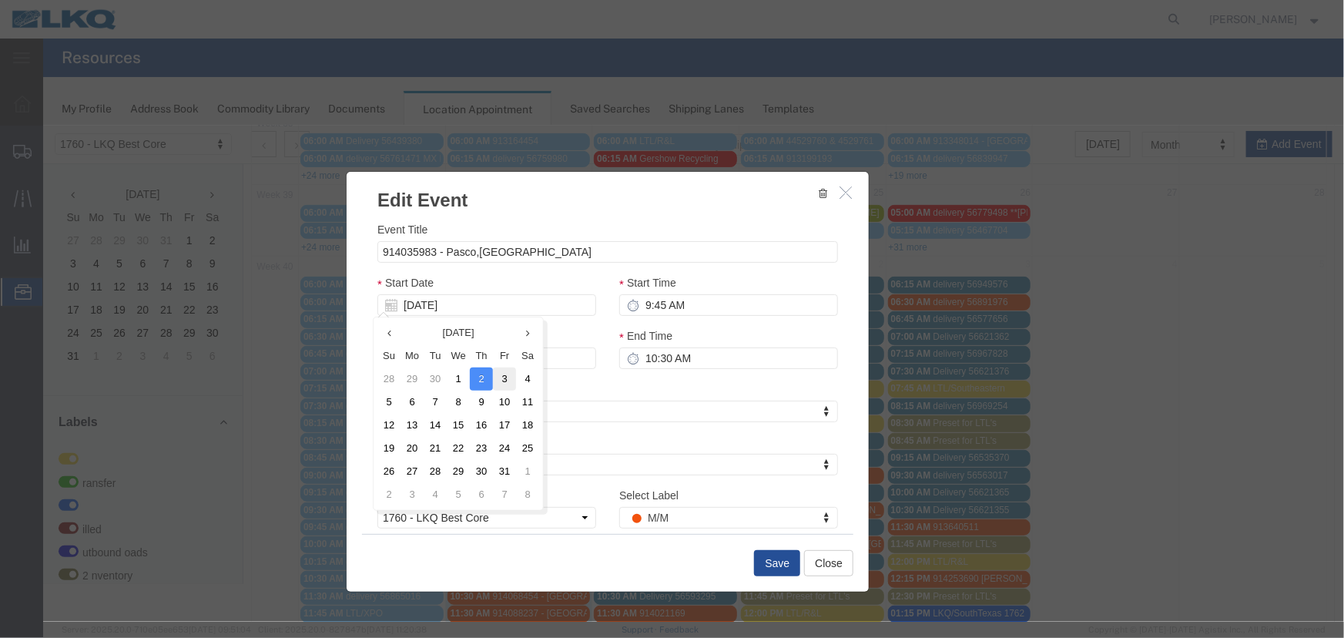
click at [514, 373] on td "3" at bounding box center [503, 378] width 23 height 23
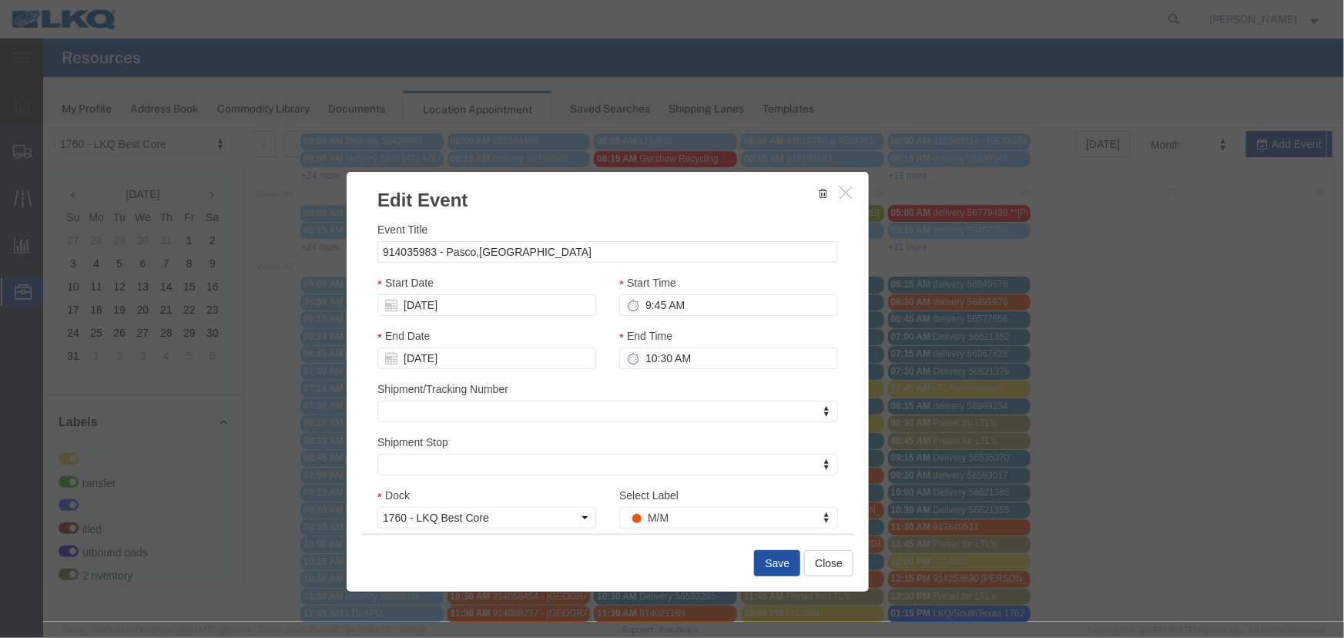
click at [765, 565] on button "Save" at bounding box center [776, 562] width 46 height 26
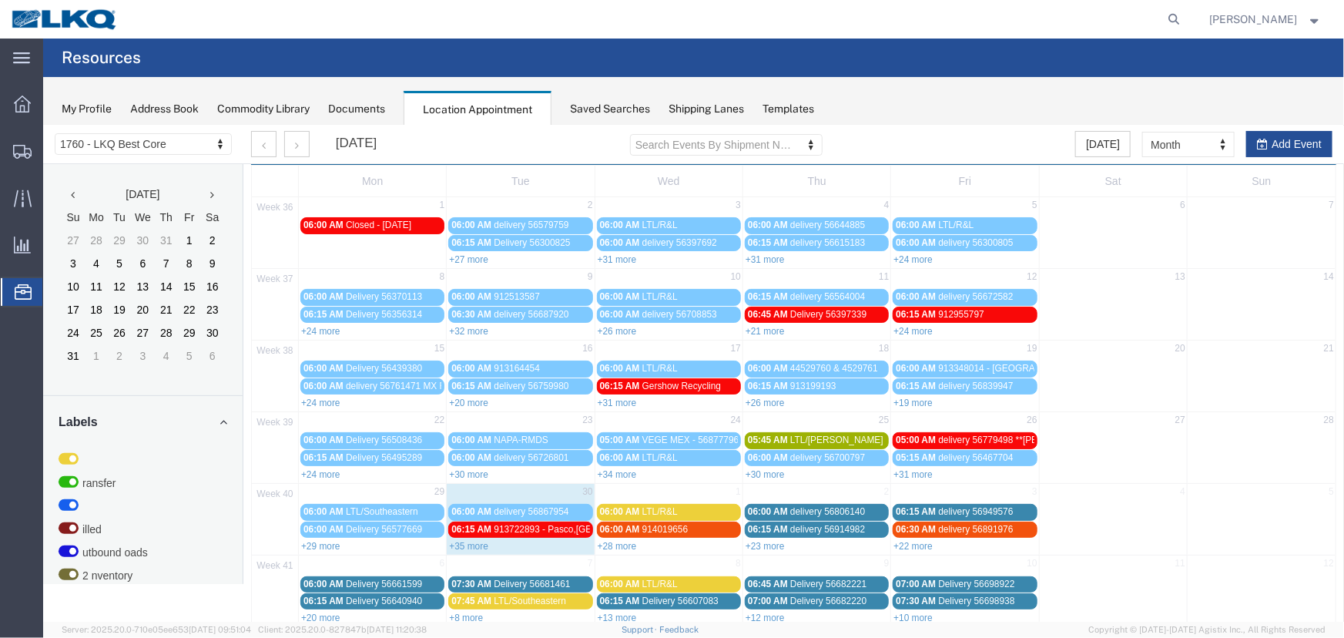
scroll to position [52, 0]
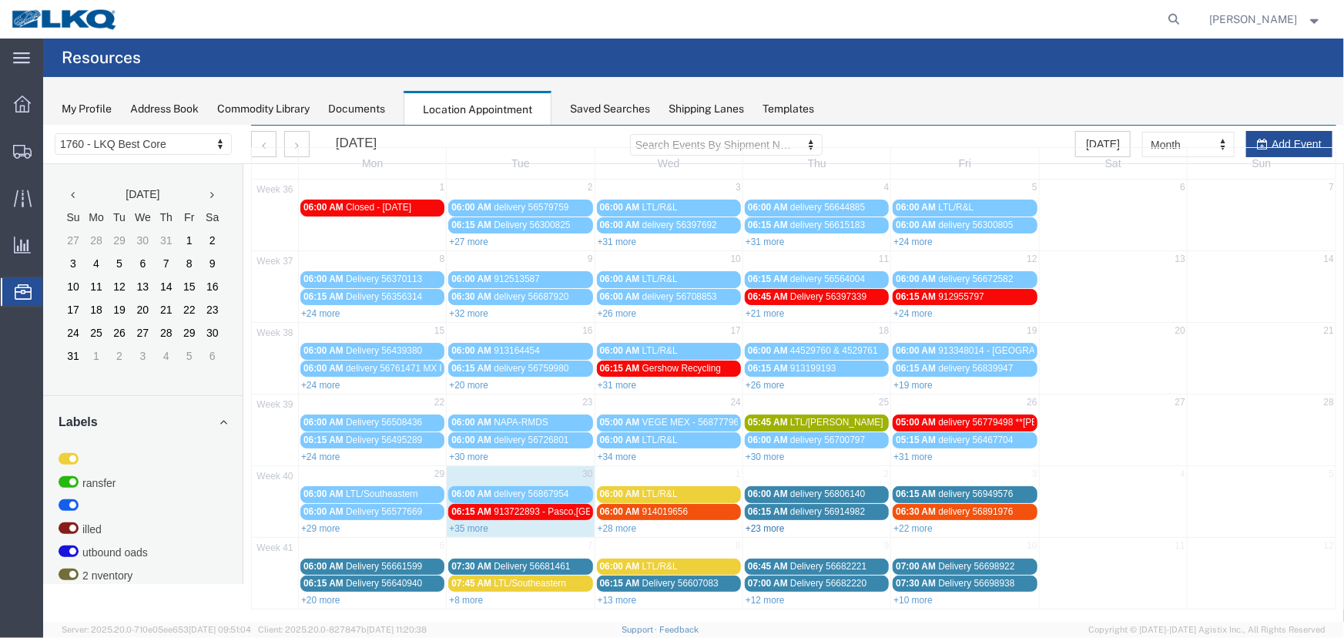
click at [753, 523] on link "+23 more" at bounding box center [764, 527] width 39 height 11
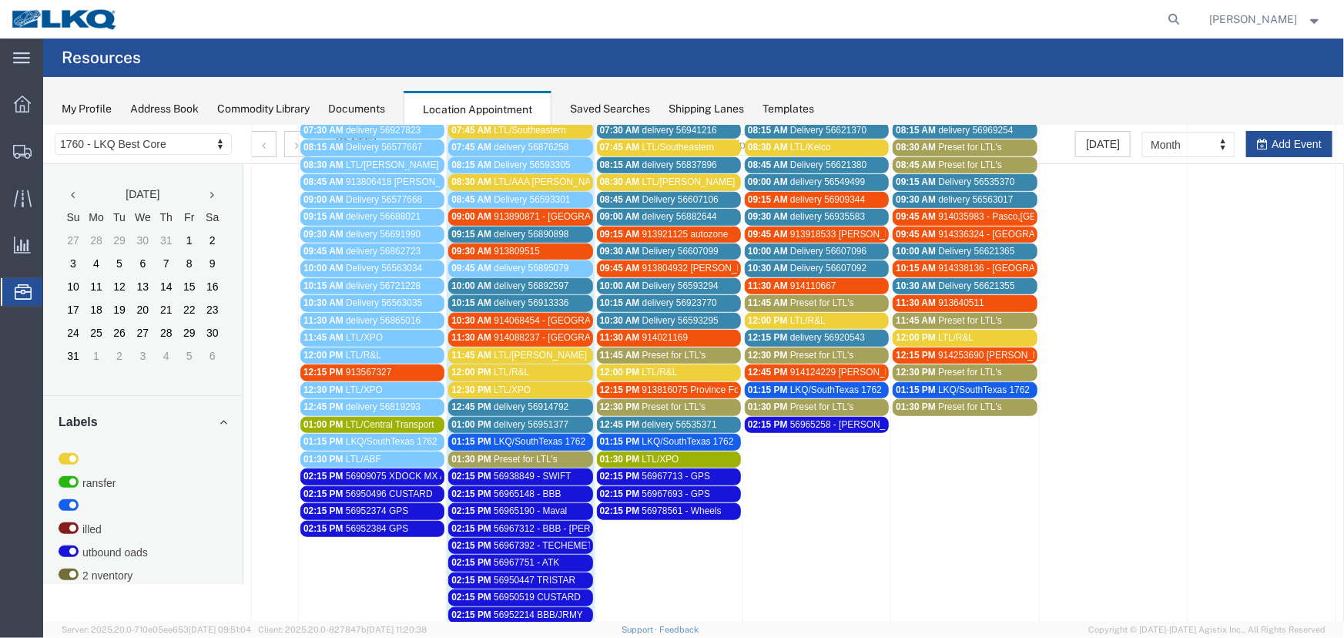
scroll to position [652, 0]
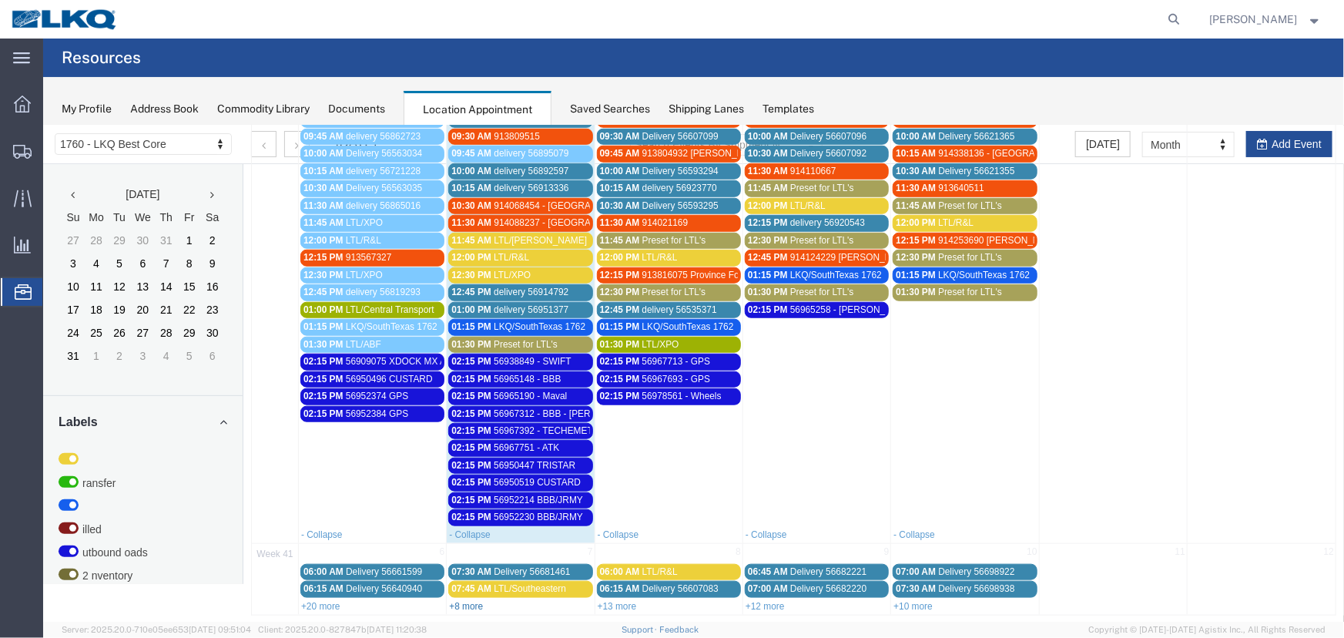
click at [469, 600] on link "+8 more" at bounding box center [465, 605] width 34 height 11
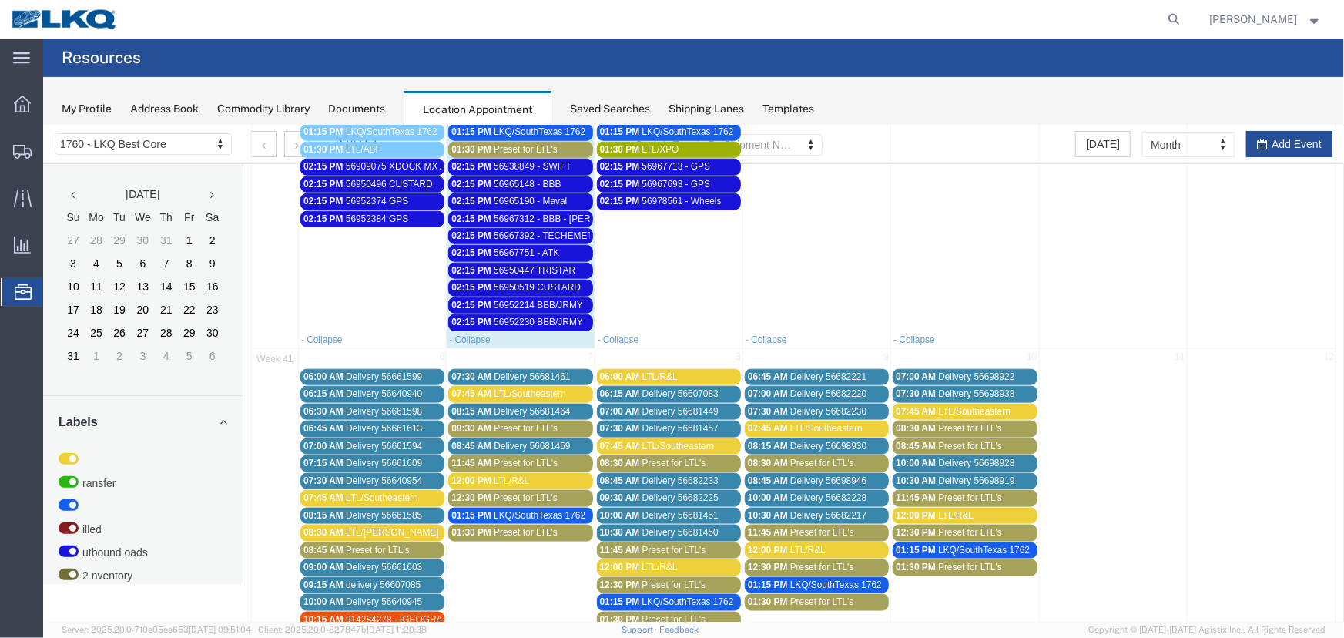
scroll to position [995, 0]
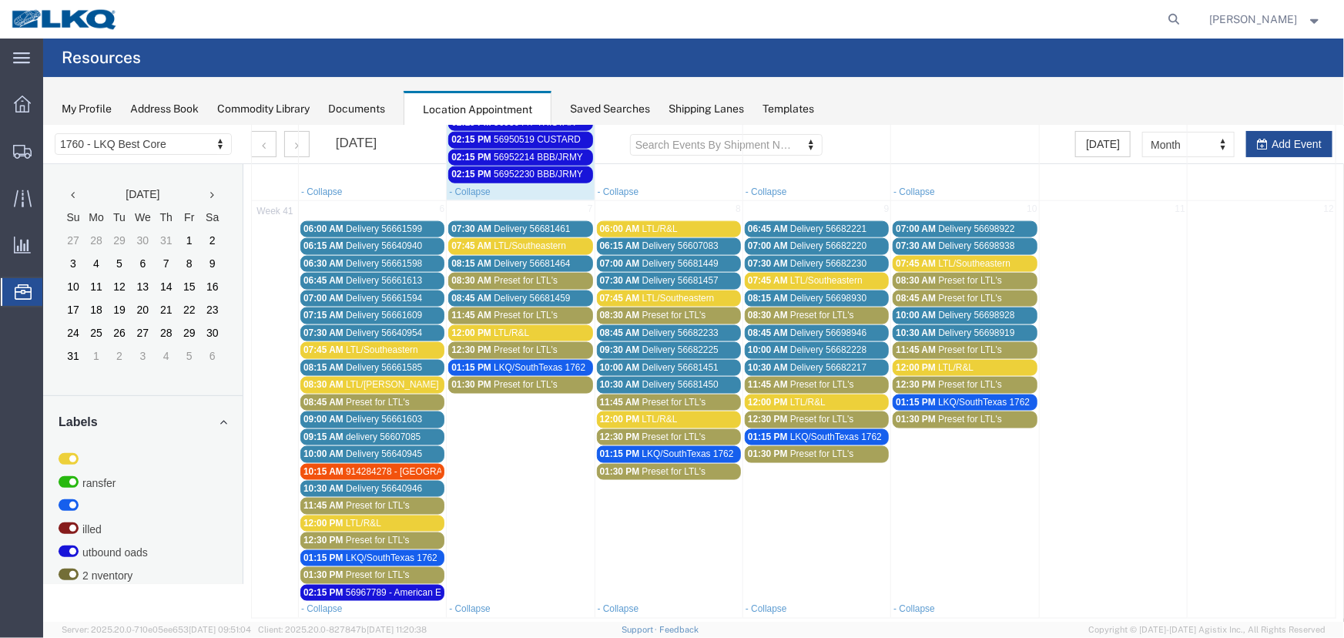
click at [538, 292] on span "Delivery 56681459" at bounding box center [531, 297] width 76 height 11
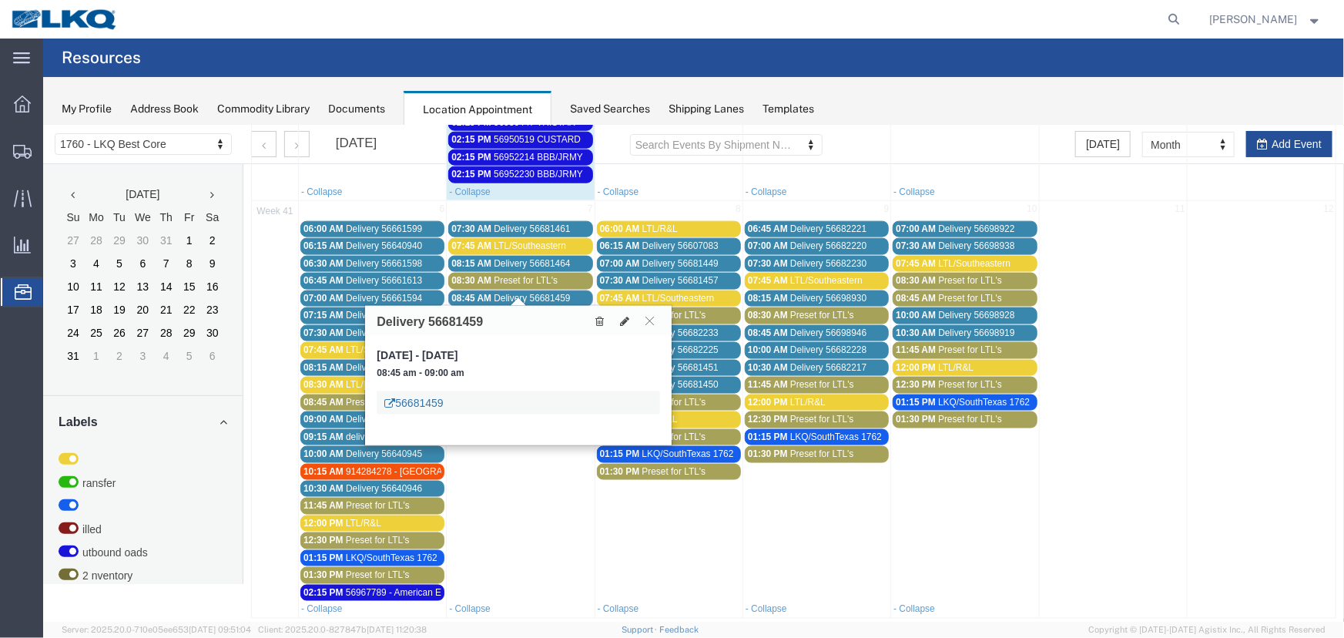
click at [419, 401] on link "56681459" at bounding box center [412, 401] width 59 height 15
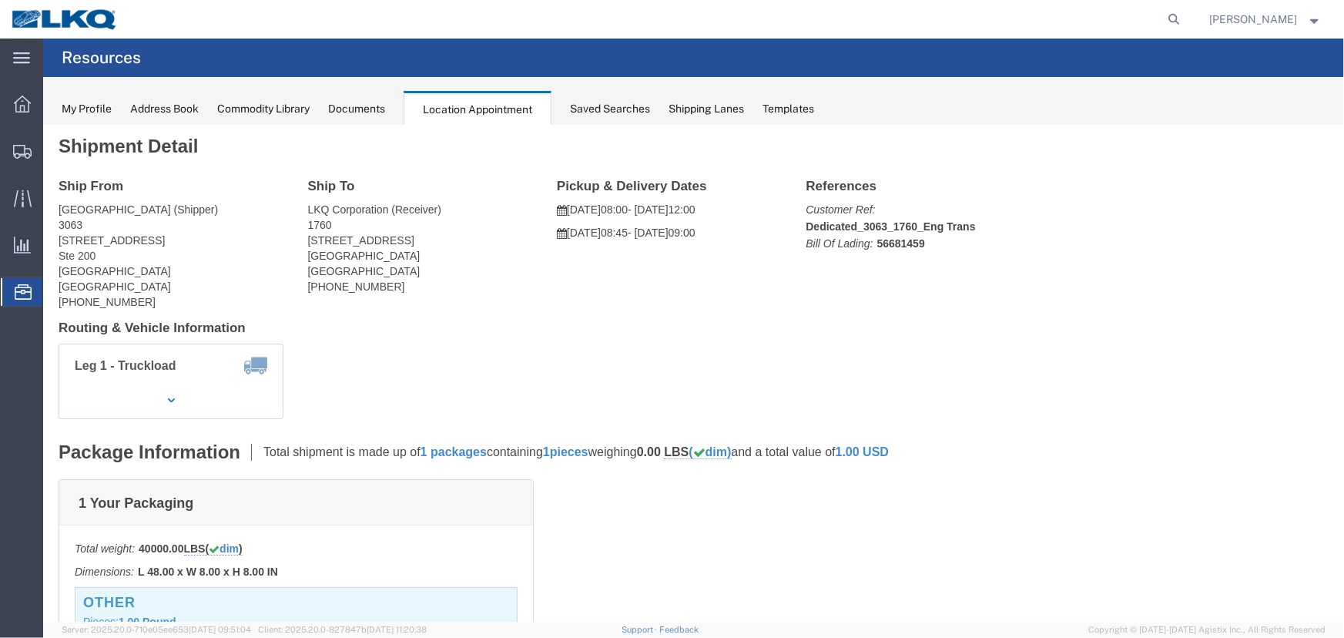
scroll to position [0, 0]
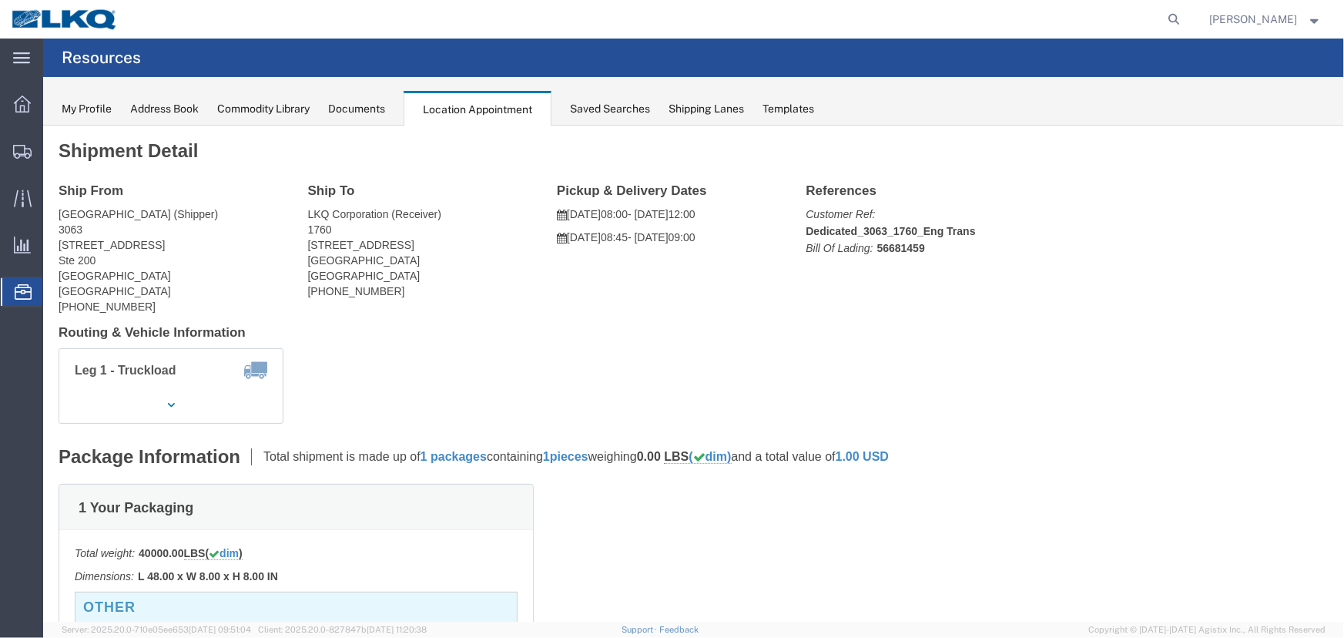
click div "Ship From 3063 Grand Prairie (Shipper) 3063 4003 Grand Lakes Way Ste 200 Grand …"
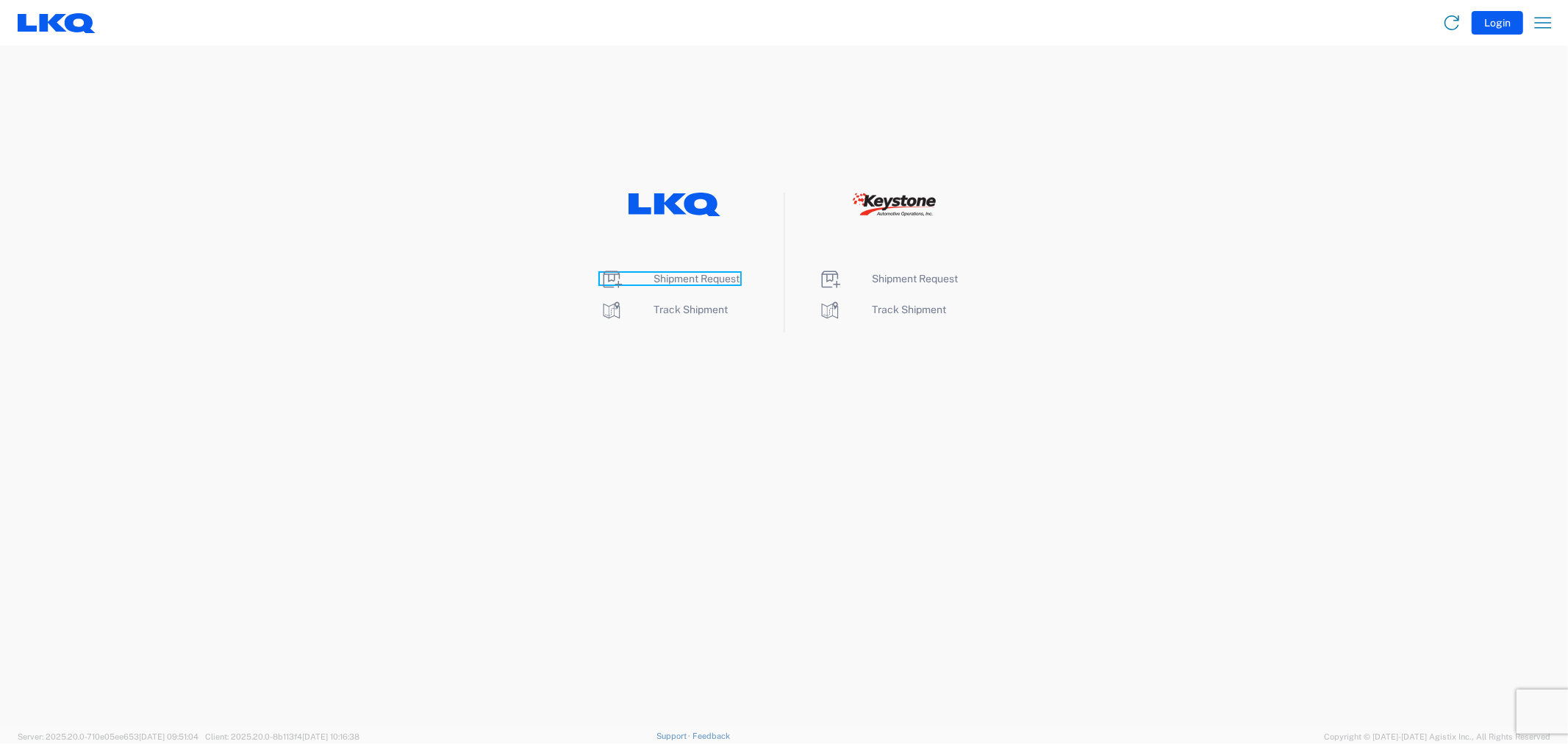
click at [702, 277] on span "Shipment Request" at bounding box center [697, 279] width 86 height 11
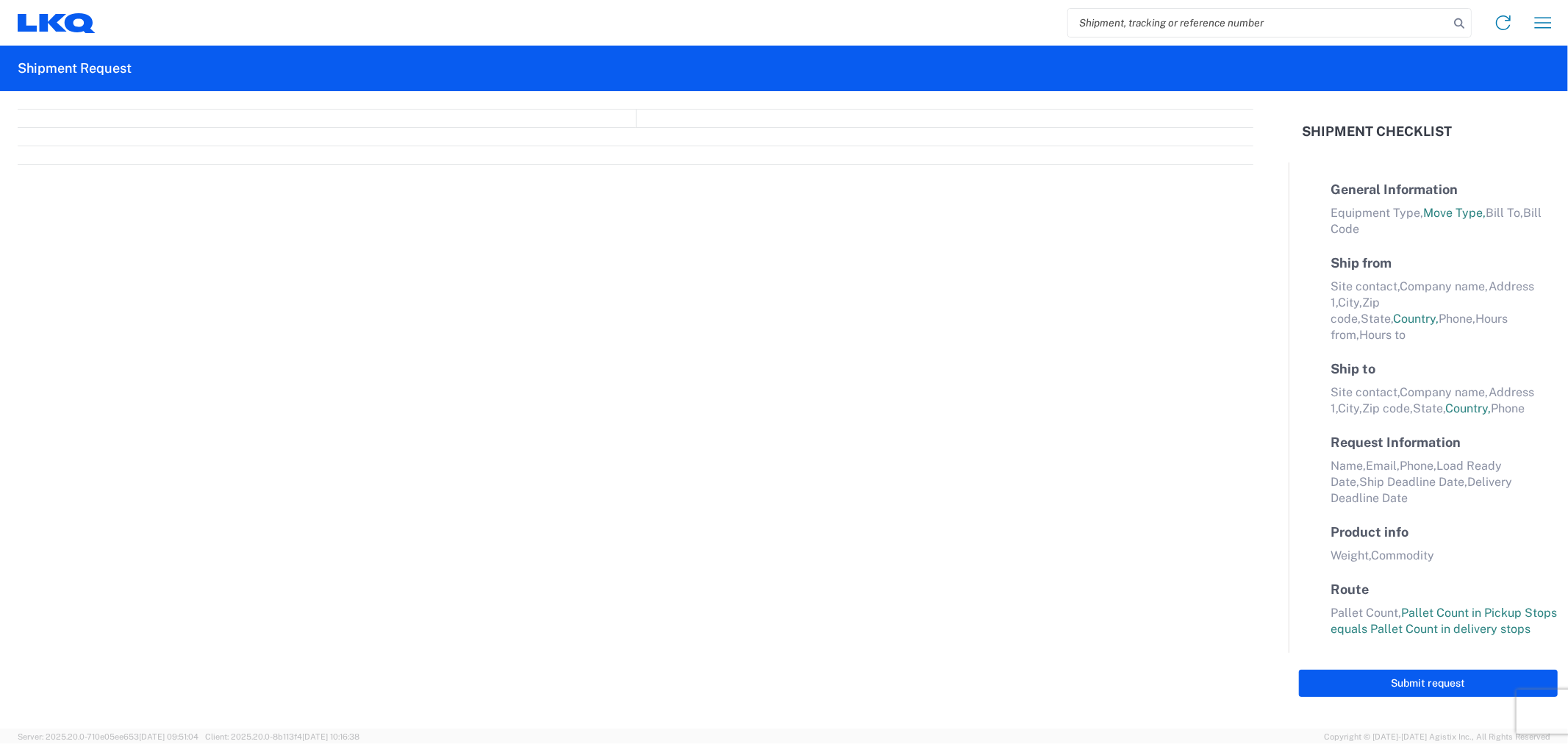
select select "FULL"
select select "LBS"
select select "IN"
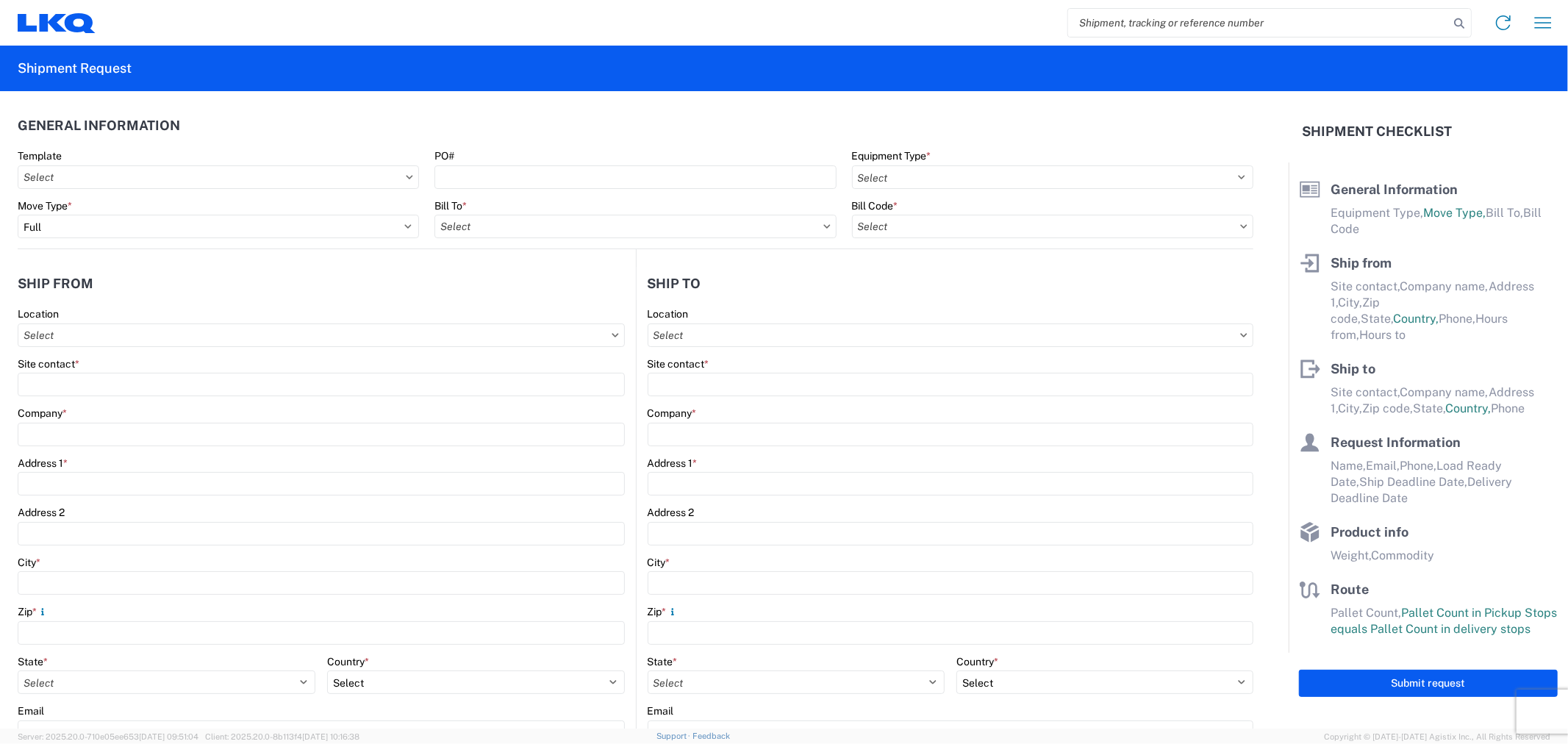
click at [1217, 27] on input "search" at bounding box center [1259, 22] width 381 height 28
type input "56967787"
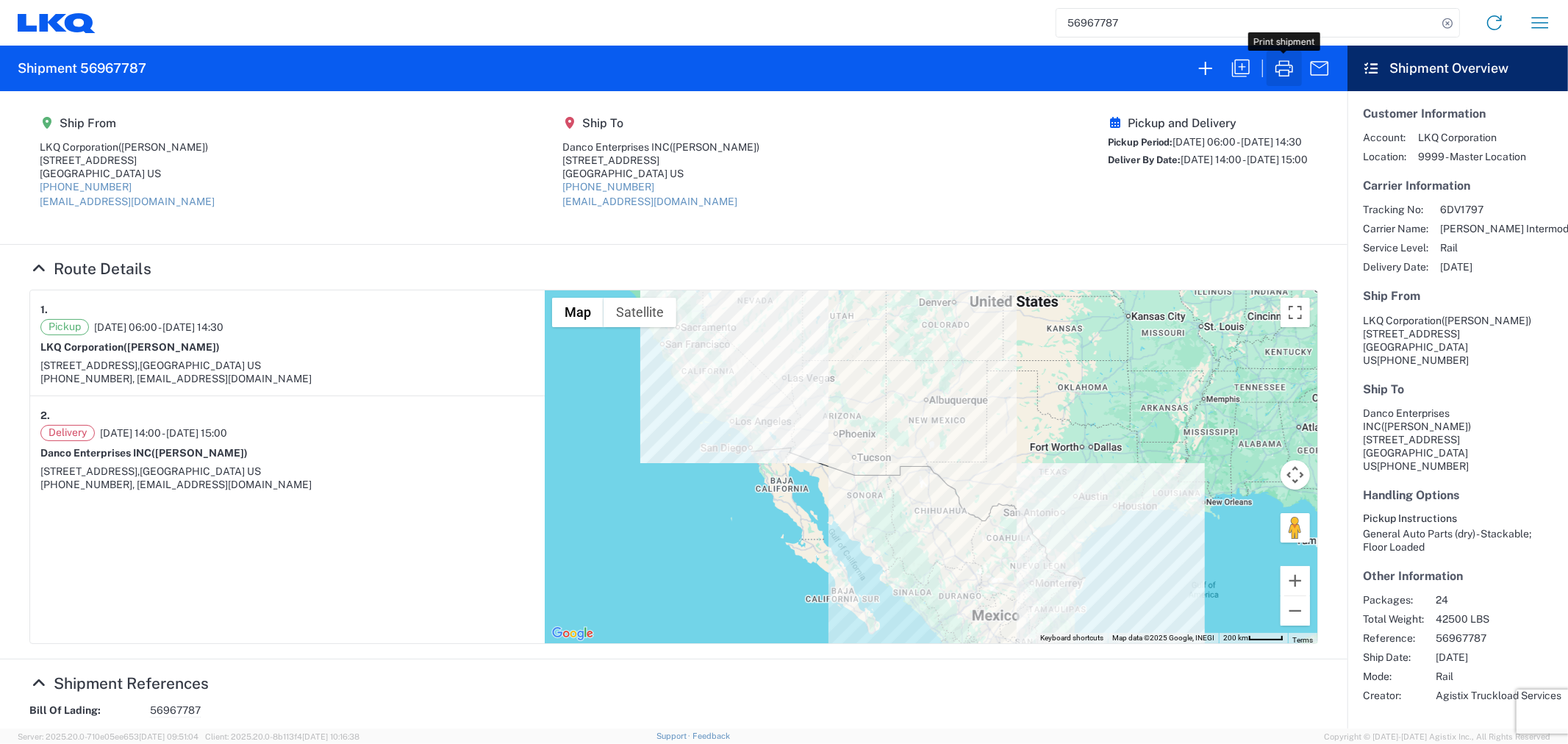
click at [1288, 78] on icon "button" at bounding box center [1284, 68] width 24 height 24
click at [407, 138] on agx-shipment-main-routing-info "Ship From LKQ Corporation (rafael jr) 1710 W Mount Houston Rd Houston, TX 77038…" at bounding box center [674, 167] width 1289 height 123
click at [747, 212] on agx-shipment-main-routing-info "Ship From LKQ Corporation (rafael jr) 1710 W Mount Houston Rd Houston, TX 77038…" at bounding box center [674, 167] width 1289 height 123
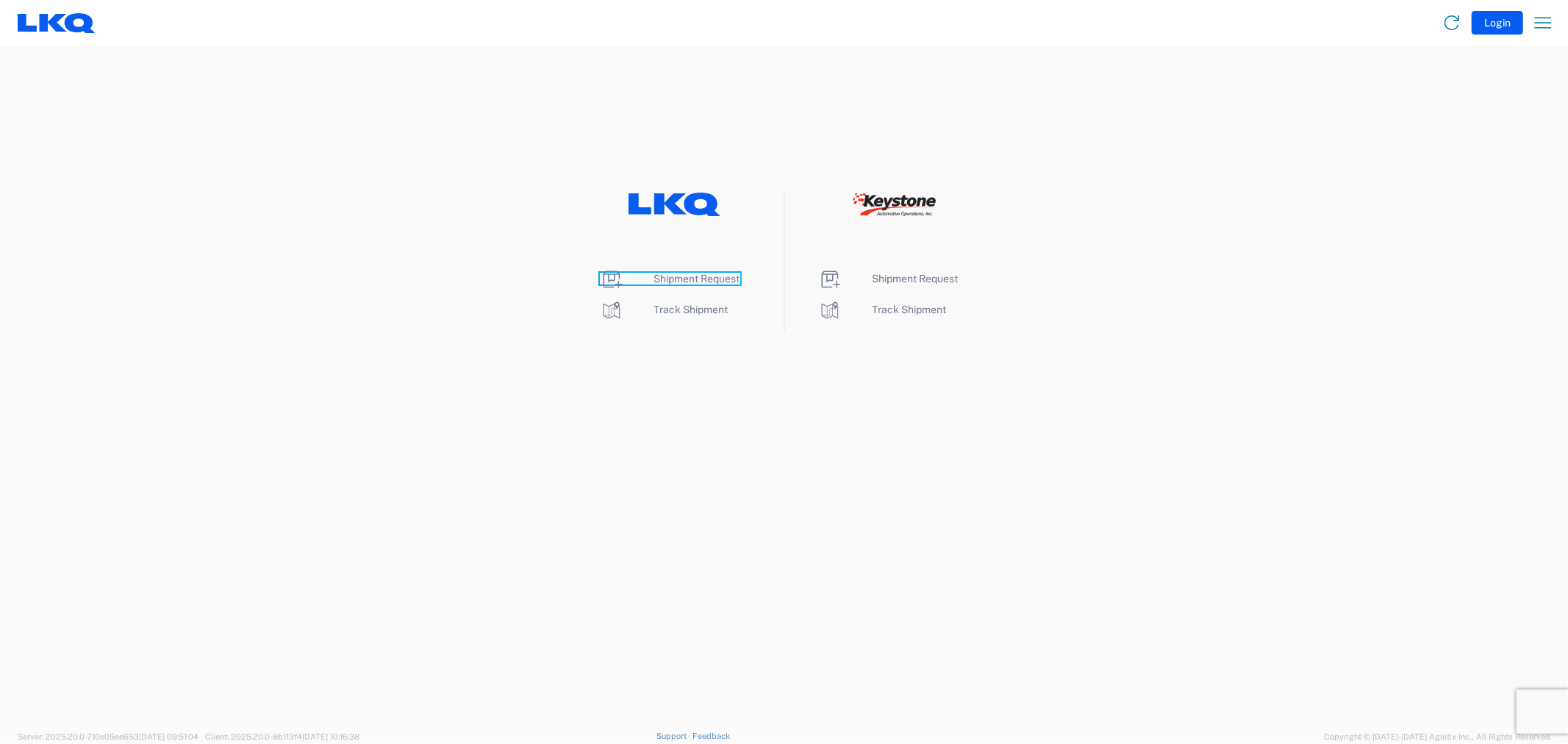
click at [669, 280] on span "Shipment Request" at bounding box center [697, 279] width 86 height 11
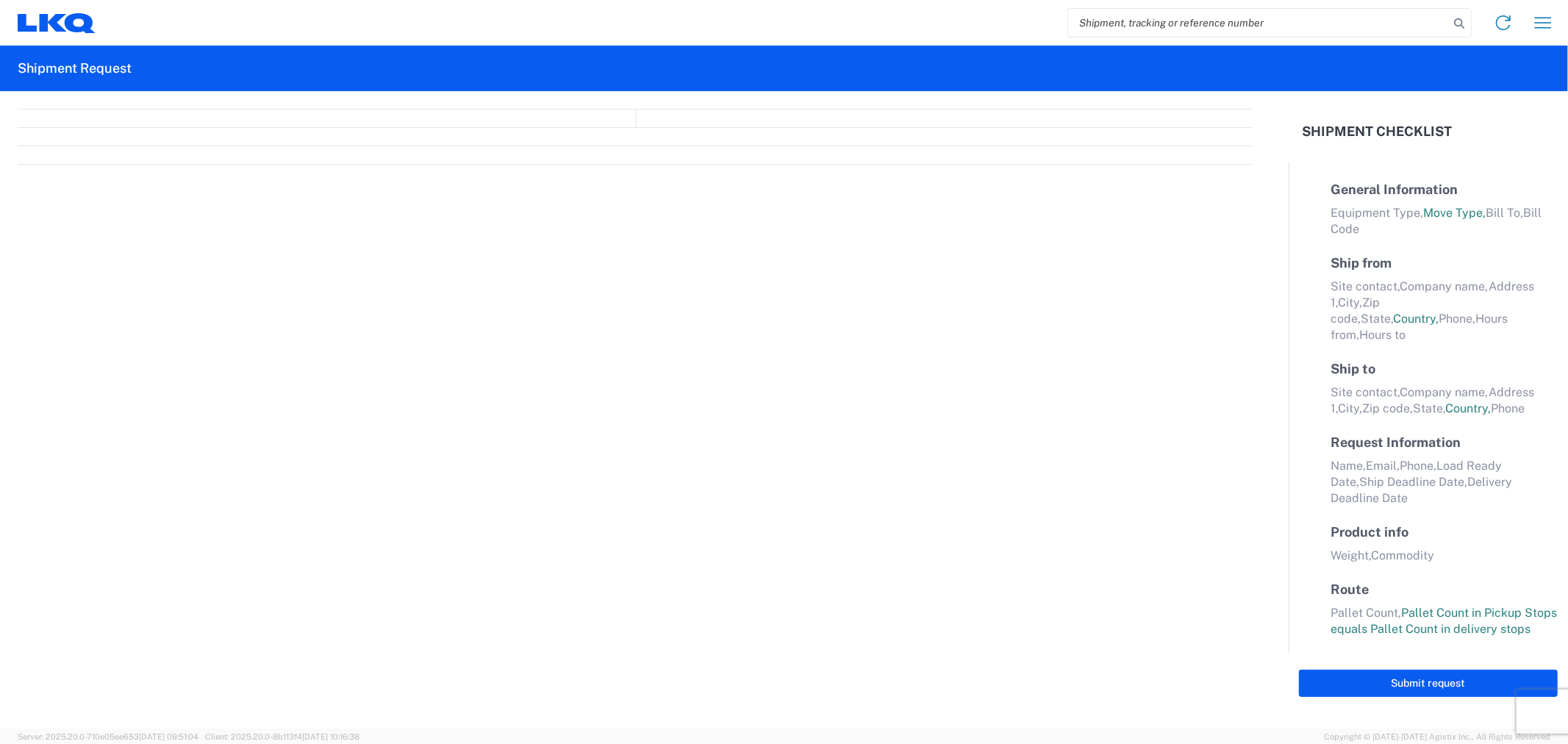
select select "FULL"
select select "LBS"
select select "IN"
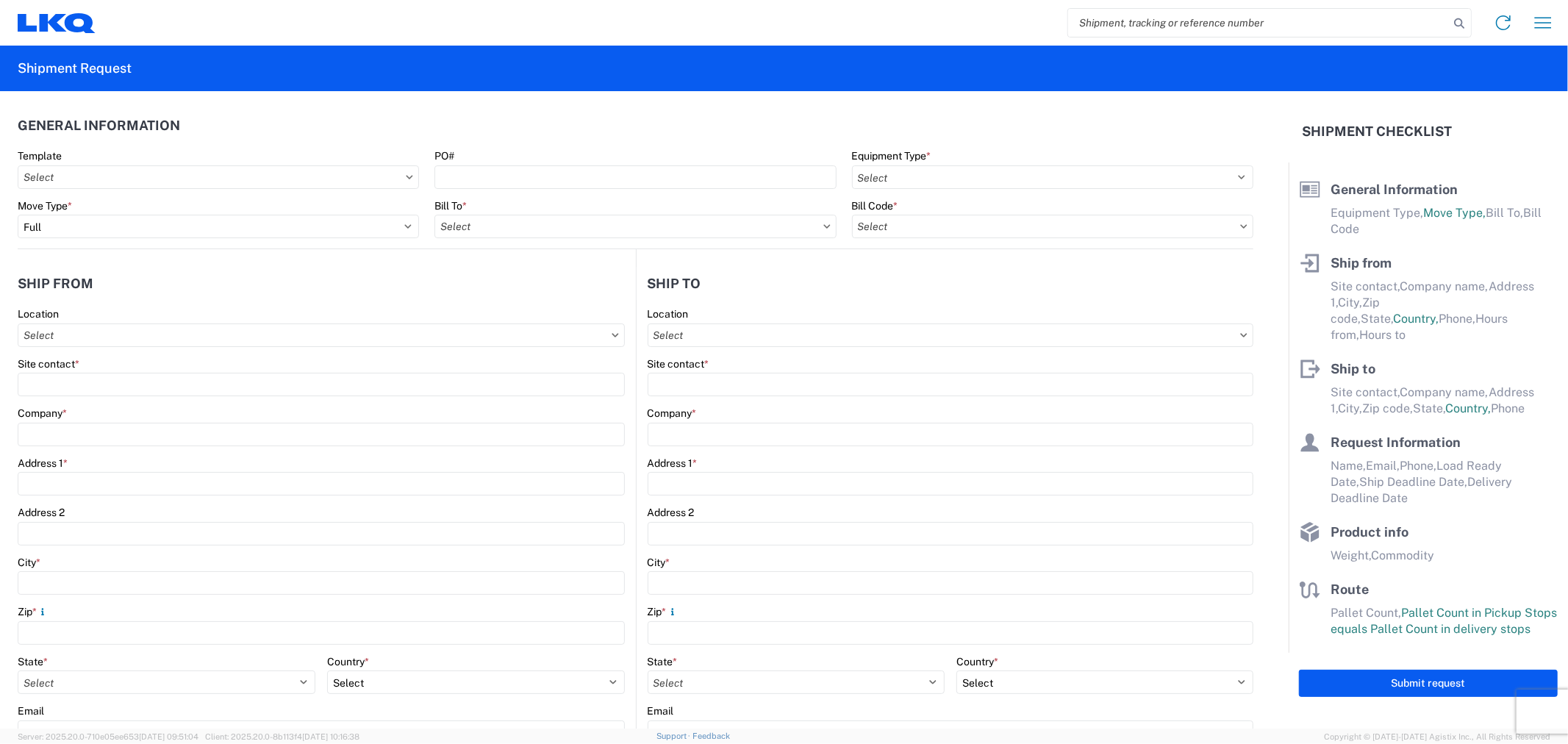
click at [1204, 30] on input "search" at bounding box center [1259, 22] width 381 height 28
paste input "56978762"
type input "56978762"
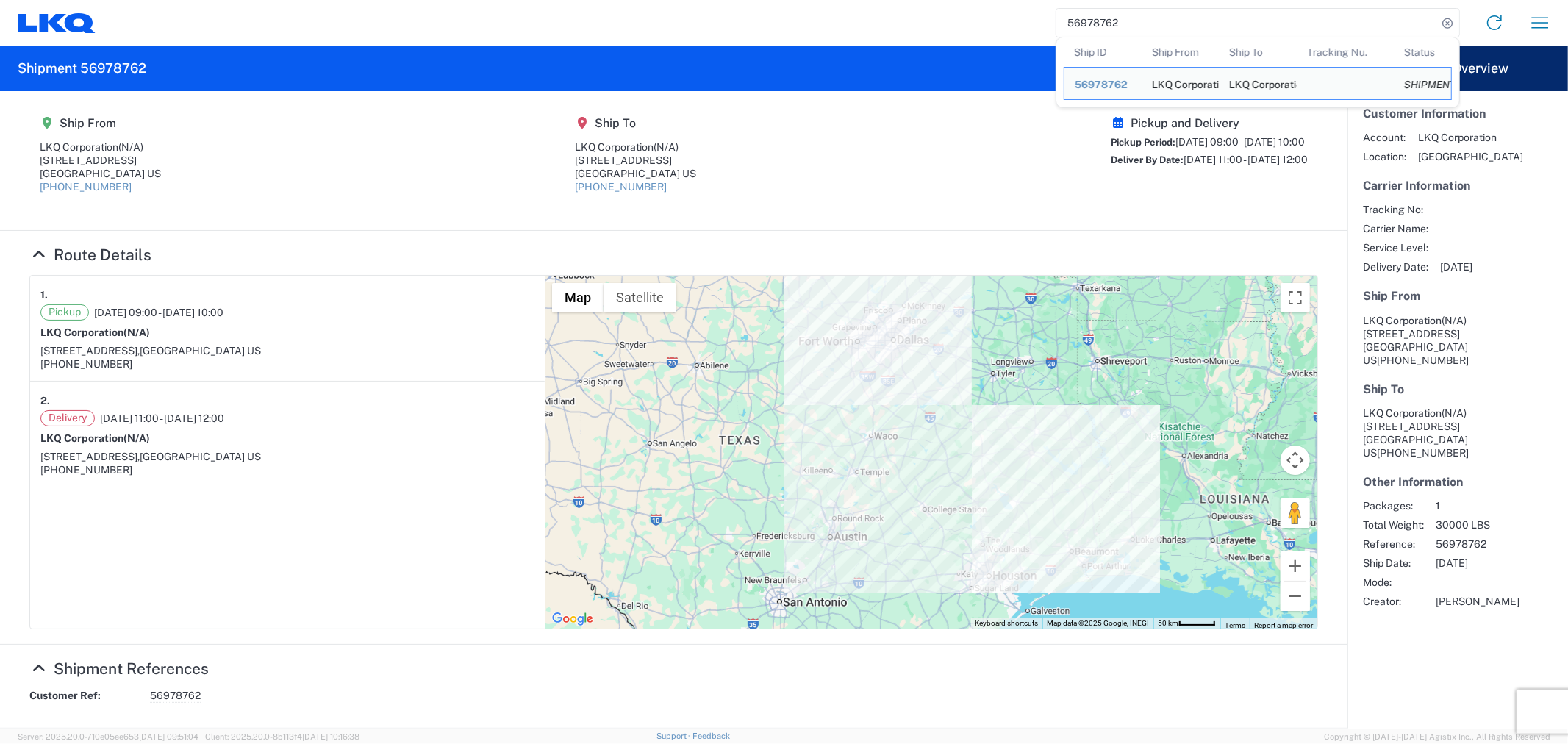
click at [913, 149] on agx-shipment-main-routing-info "Ship From LKQ Corporation (N/A) [STREET_ADDRESS] [PHONE_NUMBER] Ship To LKQ Cor…" at bounding box center [674, 160] width 1289 height 110
